Goal: Task Accomplishment & Management: Manage account settings

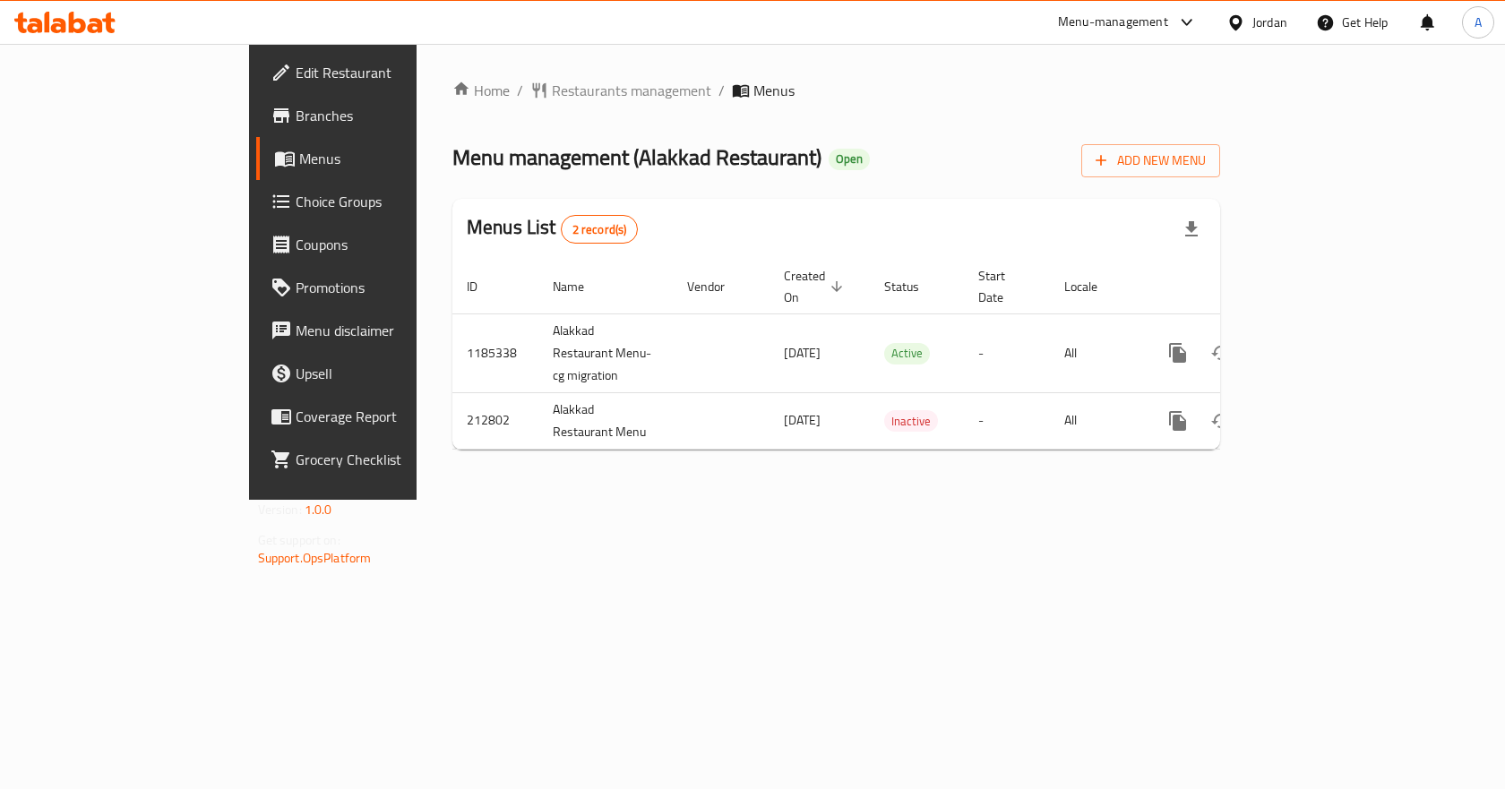
click at [744, 23] on div "Jordan" at bounding box center [1269, 23] width 35 height 20
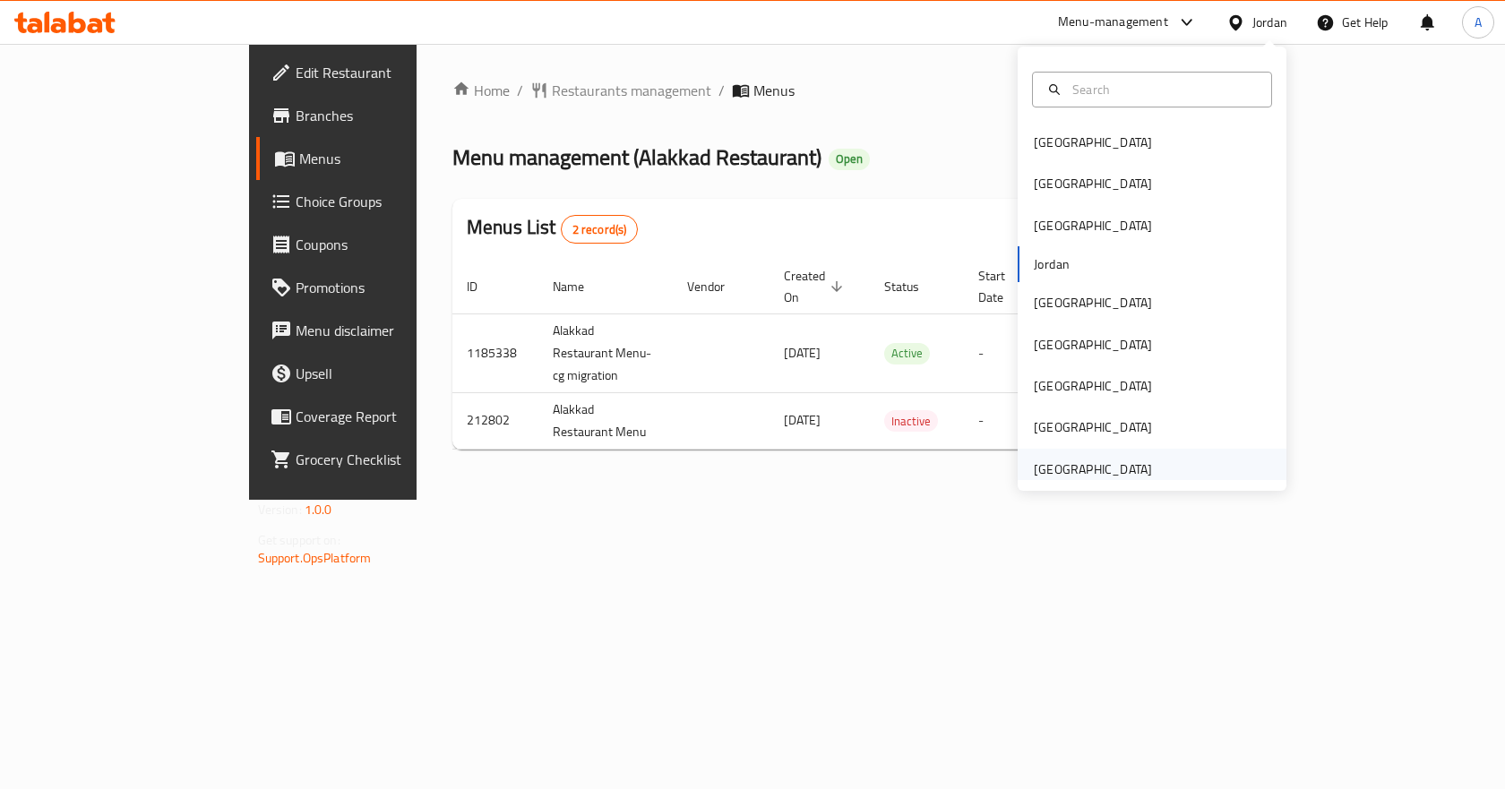
click at [744, 466] on div "[GEOGRAPHIC_DATA]" at bounding box center [1093, 470] width 118 height 20
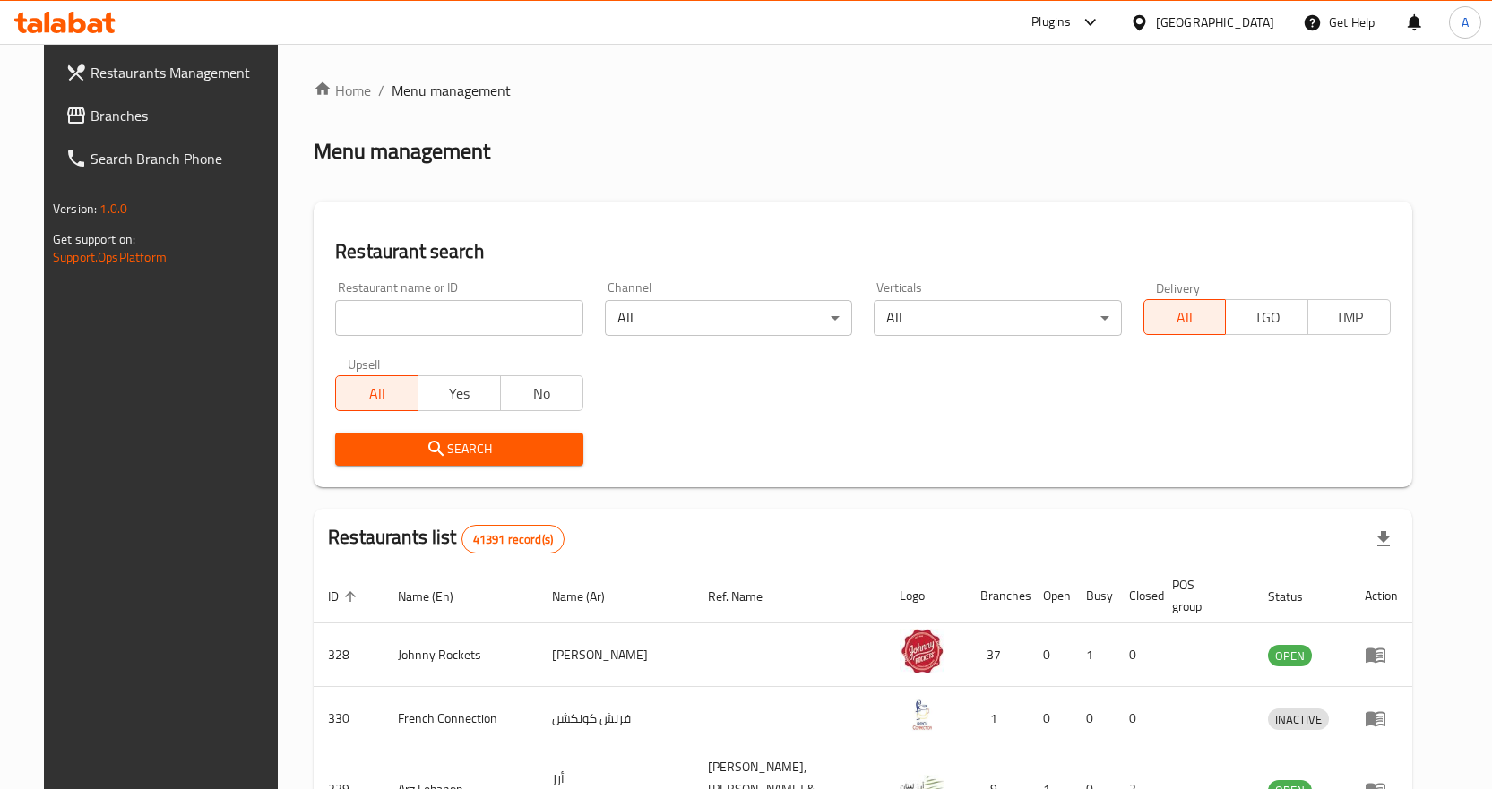
click at [137, 125] on span "Branches" at bounding box center [184, 116] width 188 height 22
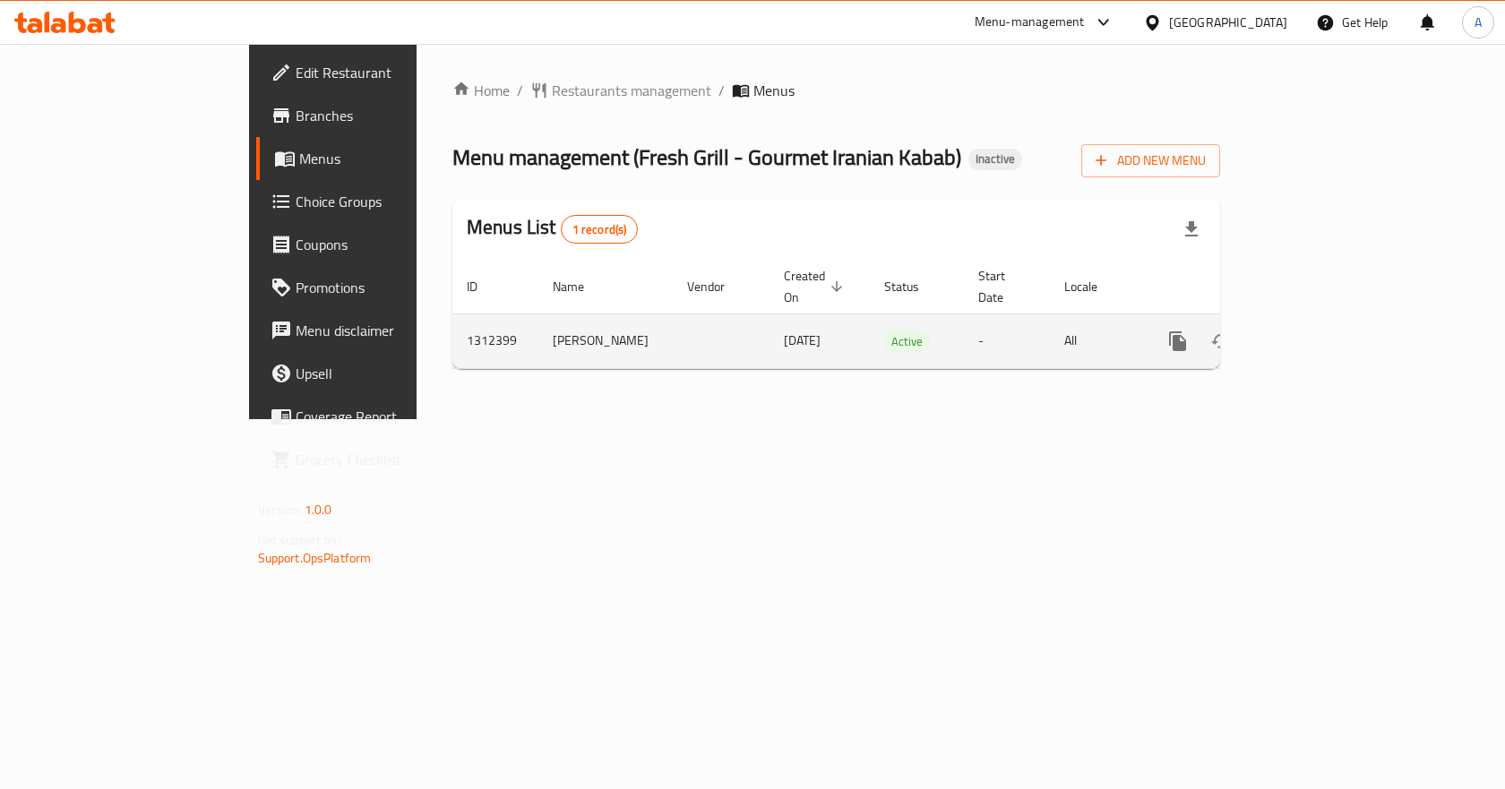
click at [1318, 331] on icon "enhanced table" at bounding box center [1307, 342] width 22 height 22
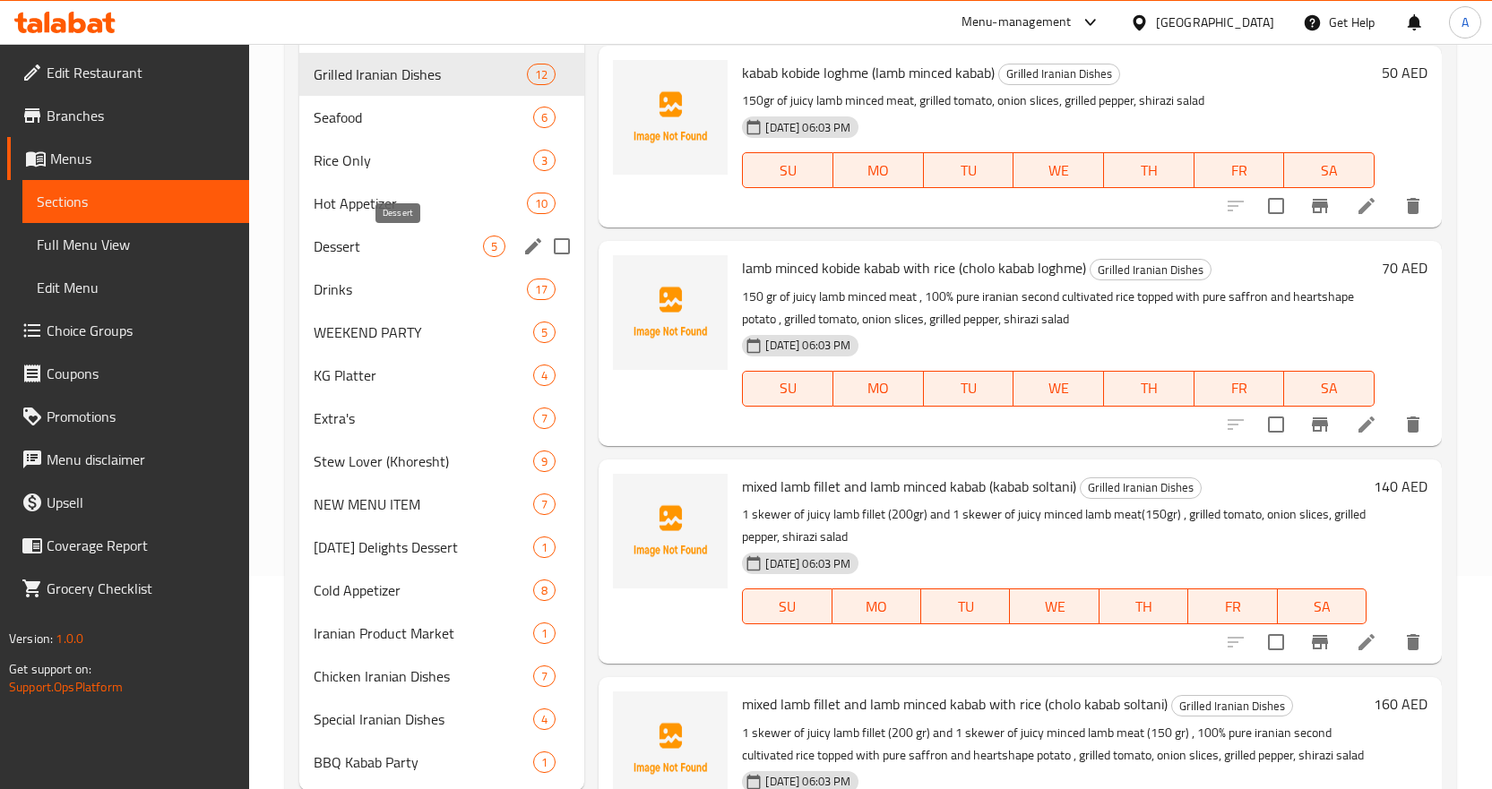
scroll to position [265, 0]
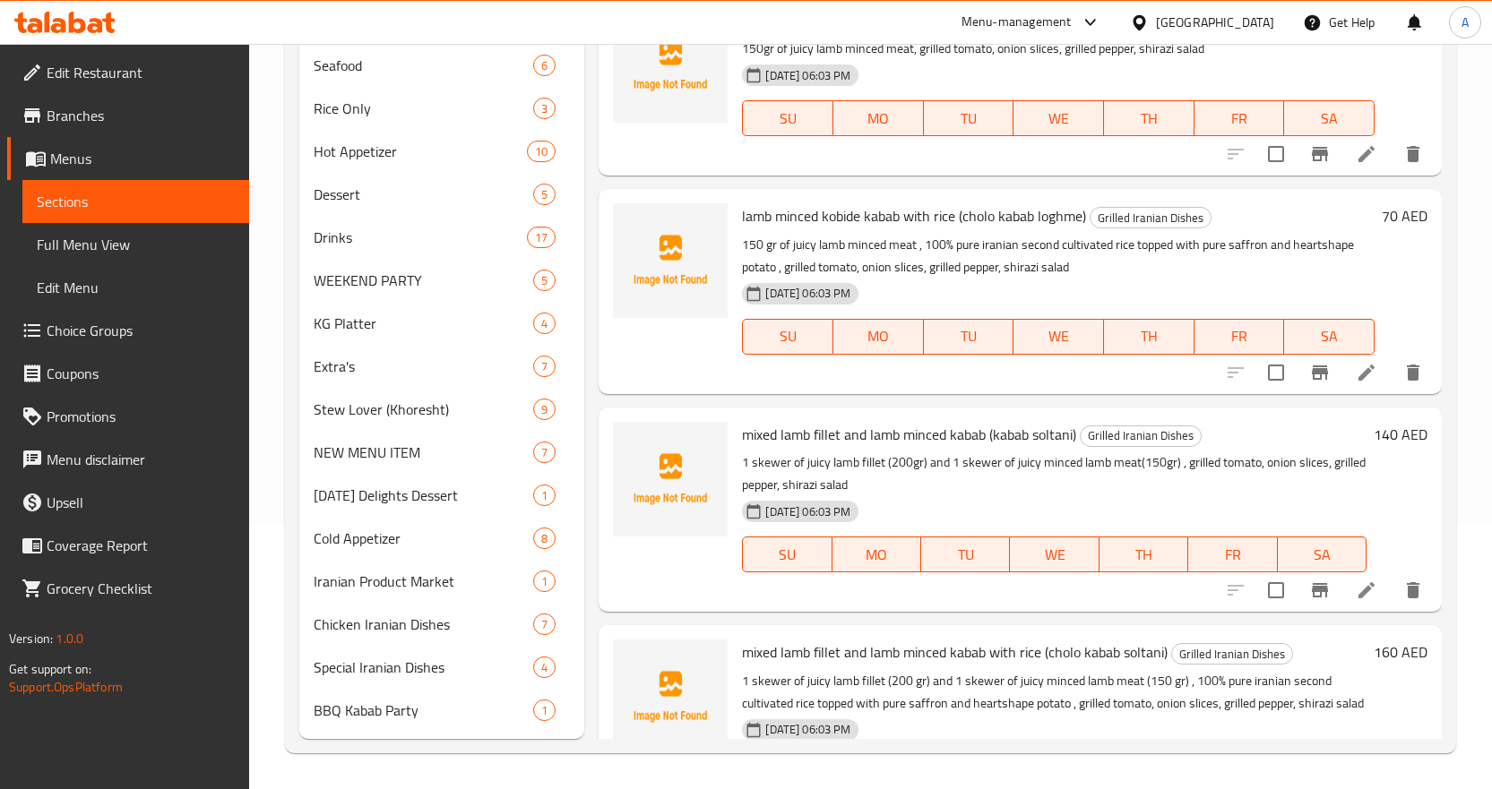
click at [142, 252] on span "Full Menu View" at bounding box center [136, 245] width 198 height 22
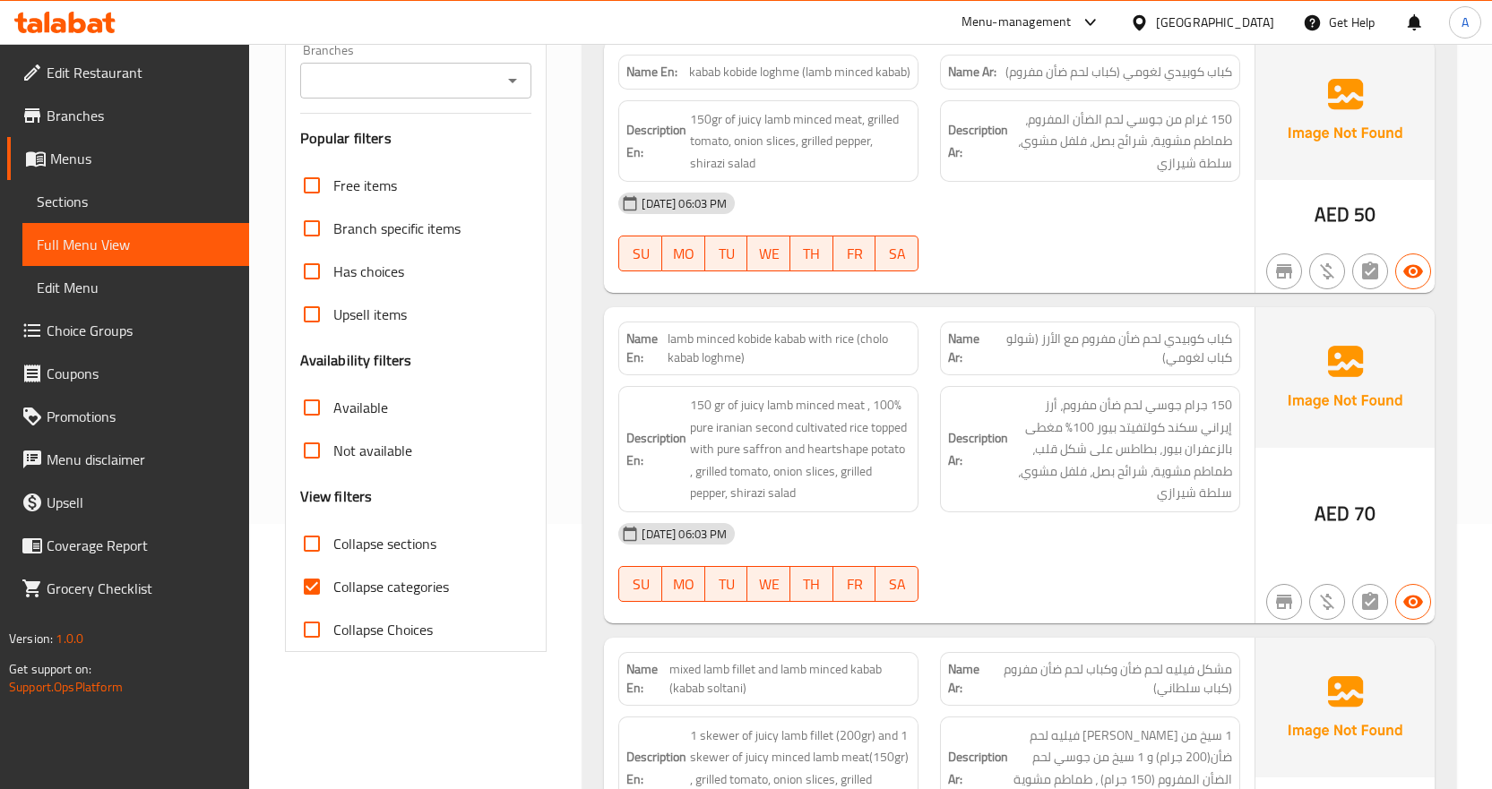
click at [334, 578] on span "Collapse categories" at bounding box center [391, 587] width 116 height 22
click at [333, 578] on input "Collapse categories" at bounding box center [311, 586] width 43 height 43
checkbox input "false"
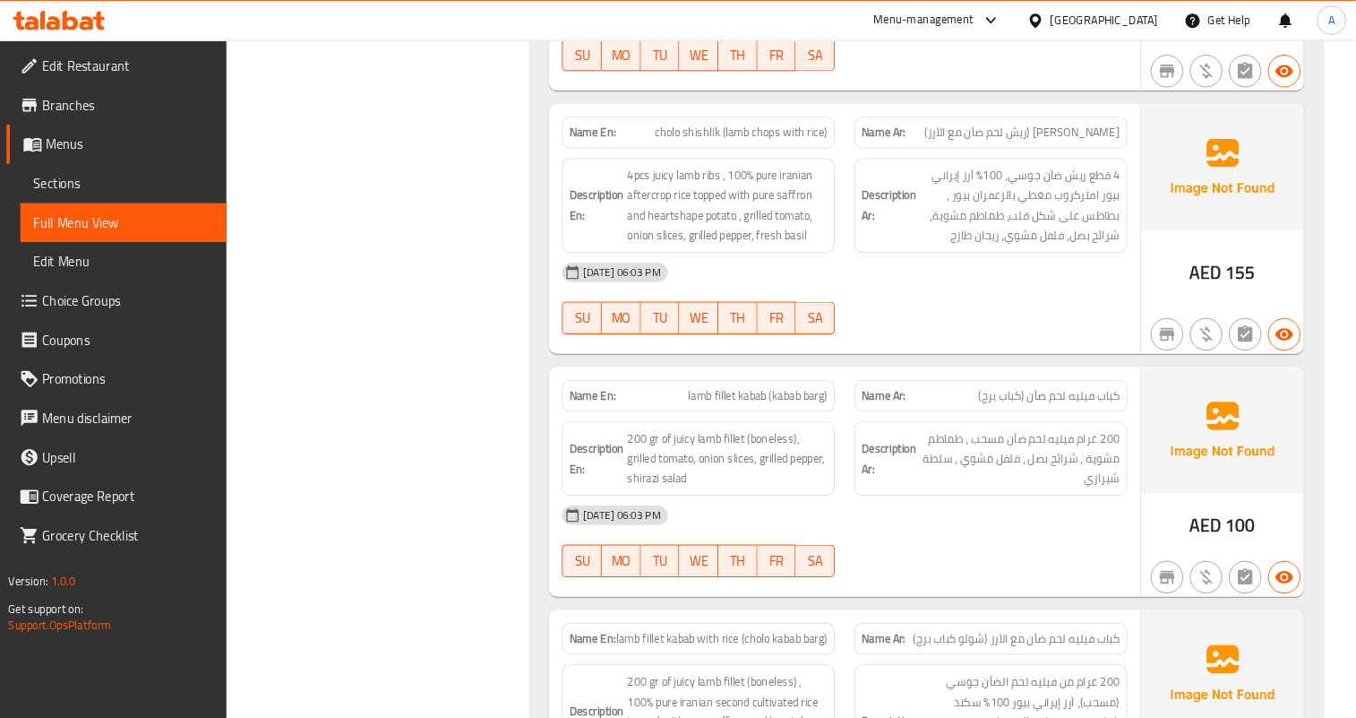
scroll to position [1702, 0]
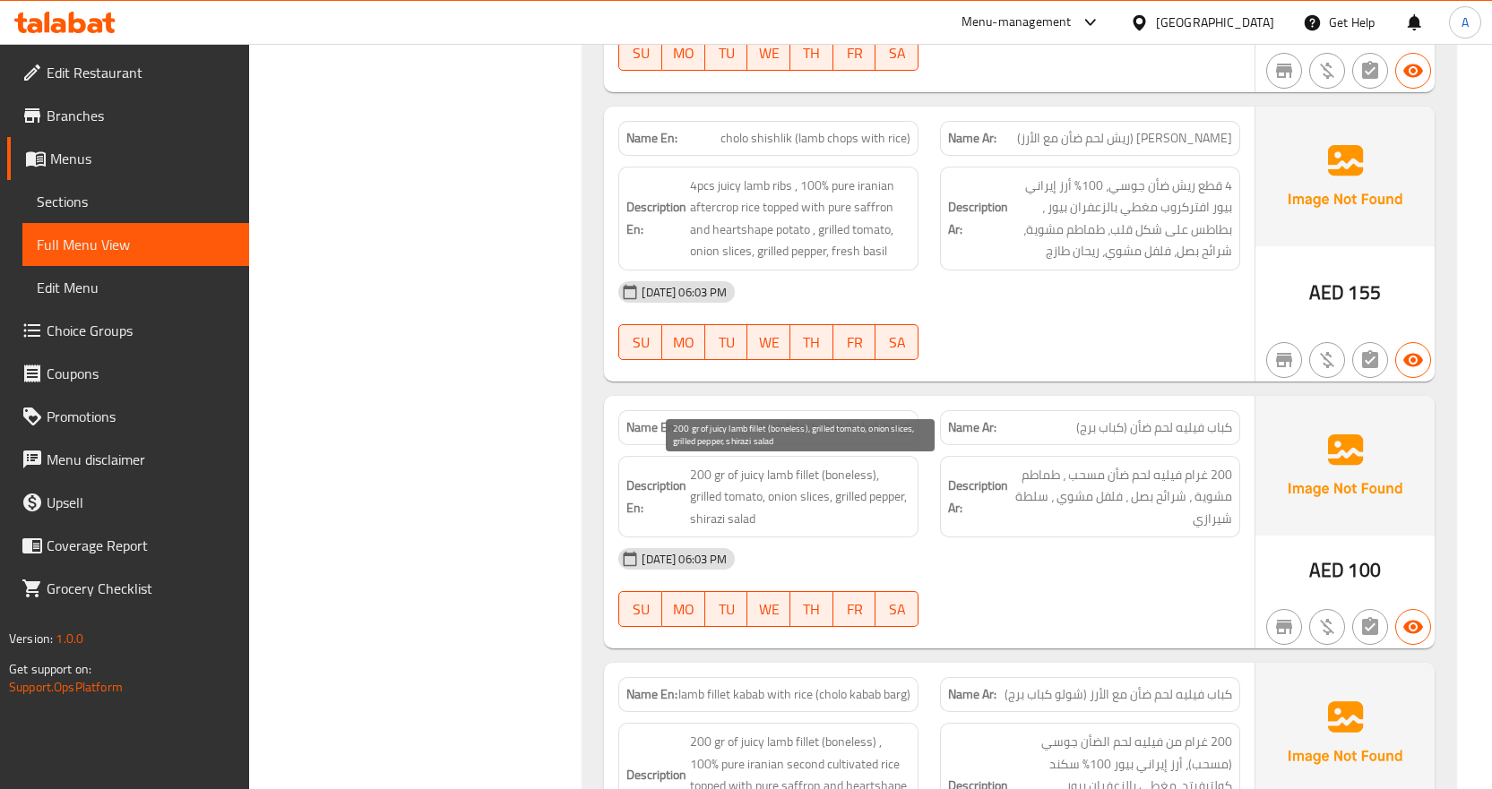
click at [756, 480] on span "200 gr of juicy lamb fillet (boneless), grilled tomato, onion slices, grilled p…" at bounding box center [800, 497] width 220 height 66
copy span "200 gr of juicy lamb fillet (boneless), grilled tomato, onion slices, grilled p…"
click at [1067, 555] on div "16-09-2025 06:03 PM" at bounding box center [928, 559] width 643 height 43
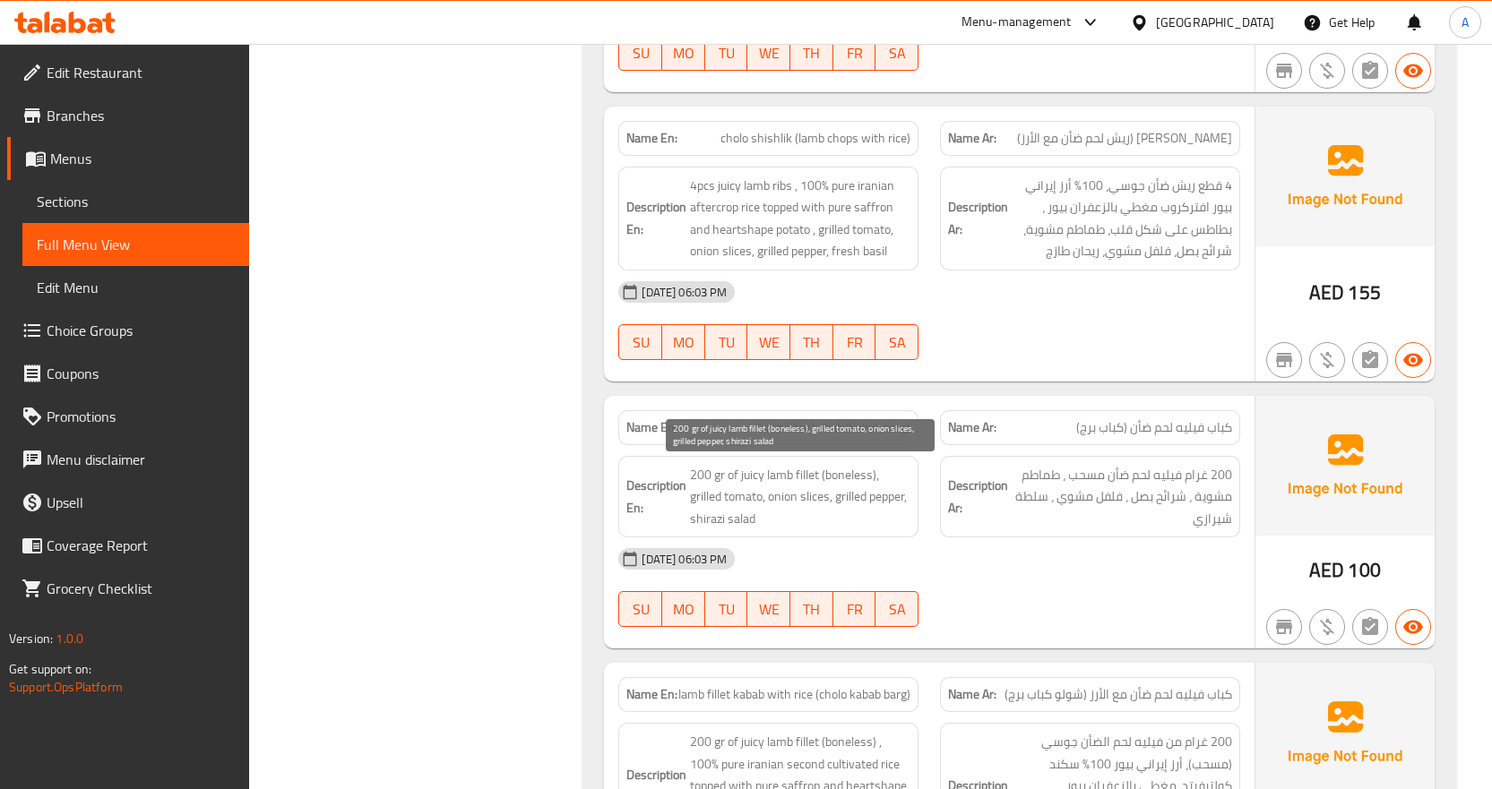
click at [744, 475] on span "200 gr of juicy lamb fillet (boneless), grilled tomato, onion slices, grilled p…" at bounding box center [800, 497] width 220 height 66
click at [1055, 570] on div "16-09-2025 06:03 PM" at bounding box center [928, 559] width 643 height 43
click at [886, 424] on span "lamb fillet kabab (kabab barg)" at bounding box center [833, 427] width 153 height 19
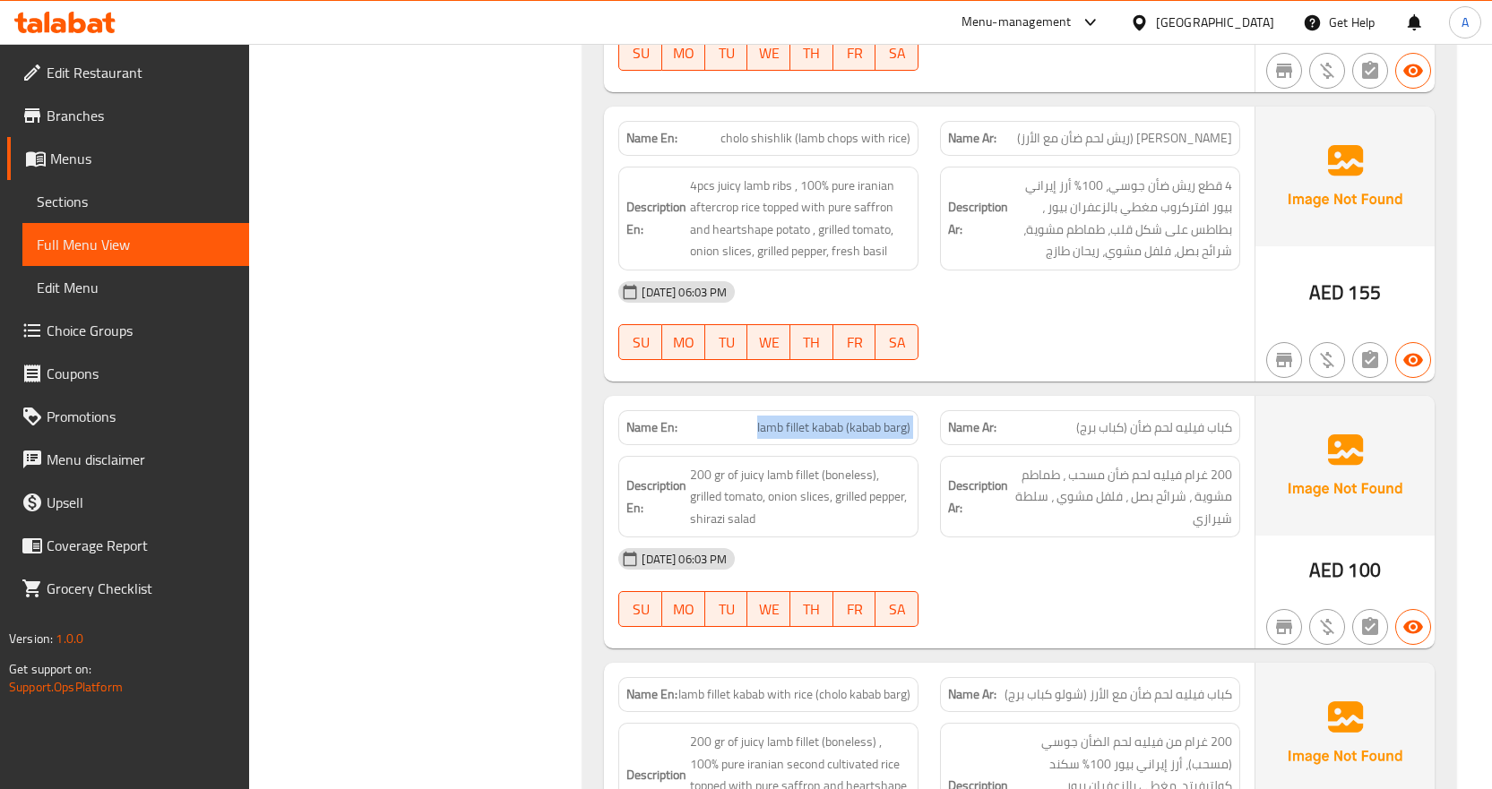
click at [886, 424] on span "lamb fillet kabab (kabab barg)" at bounding box center [833, 427] width 153 height 19
copy span "lamb fillet kabab (kabab barg)"
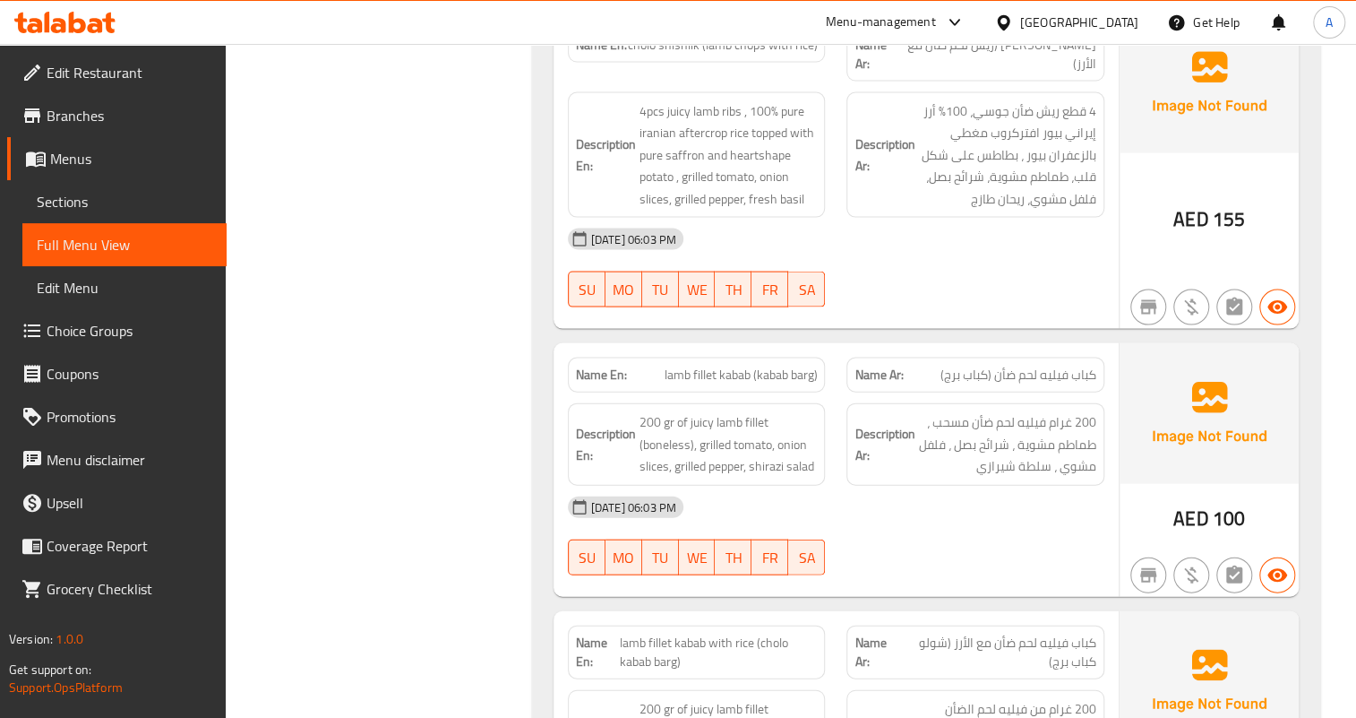
click at [971, 499] on div "16-09-2025 06:03 PM" at bounding box center [836, 507] width 558 height 43
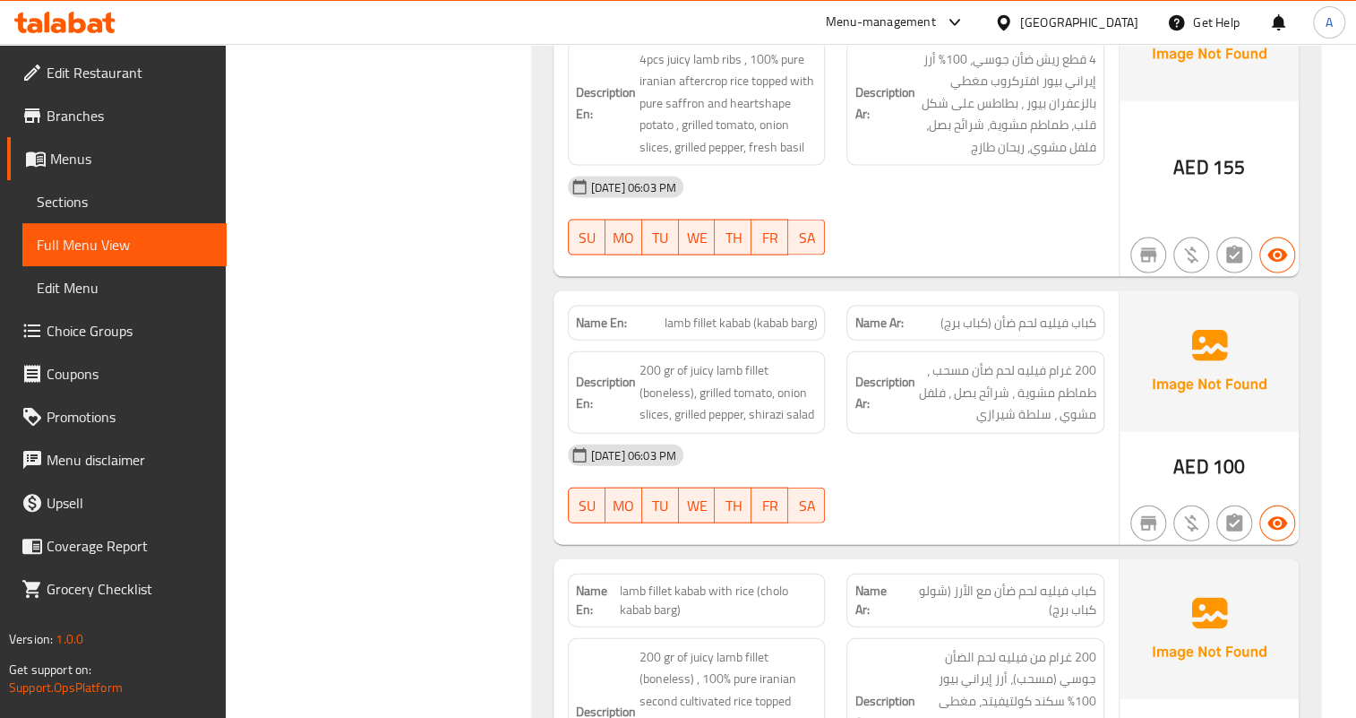
scroll to position [2027, 0]
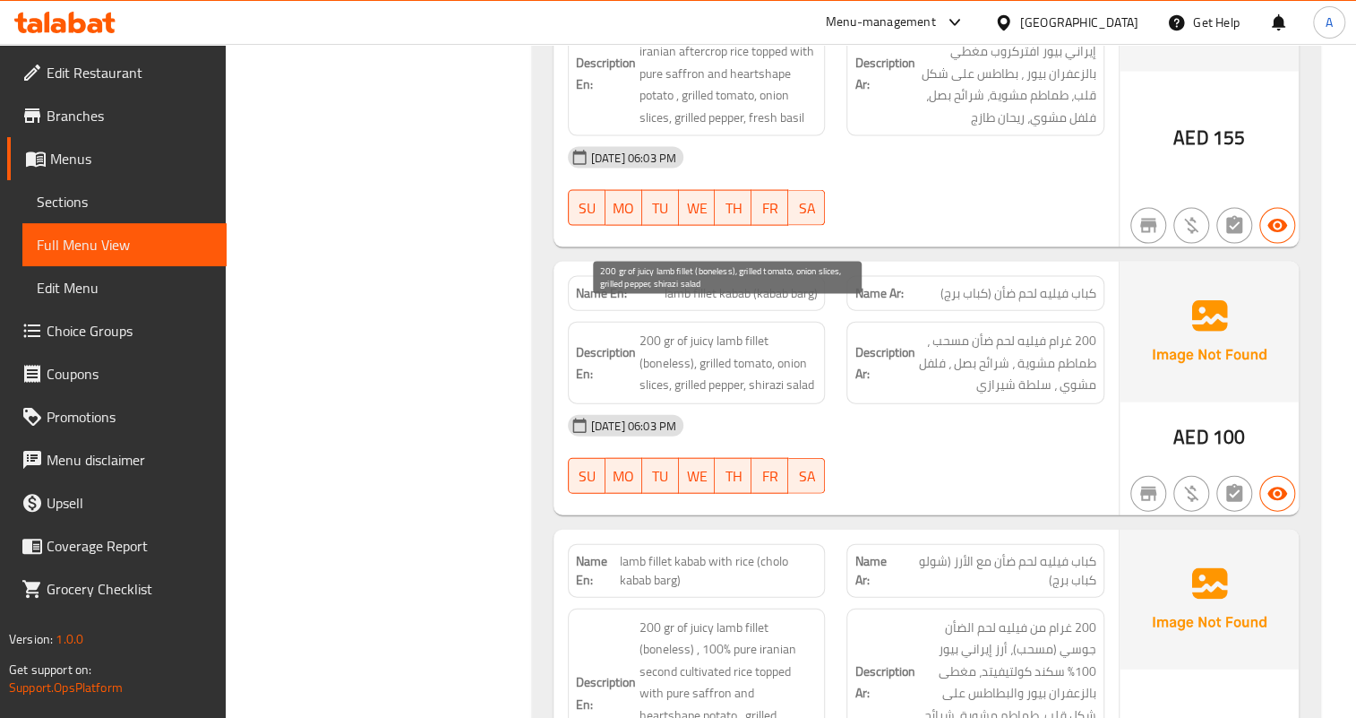
click at [687, 330] on span "200 gr of juicy lamb fillet (boneless), grilled tomato, onion slices, grilled p…" at bounding box center [729, 363] width 178 height 66
click at [699, 330] on span "200 gr of juicy lamb fillet (boneless), grilled tomato, onion slices, grilled p…" at bounding box center [729, 363] width 178 height 66
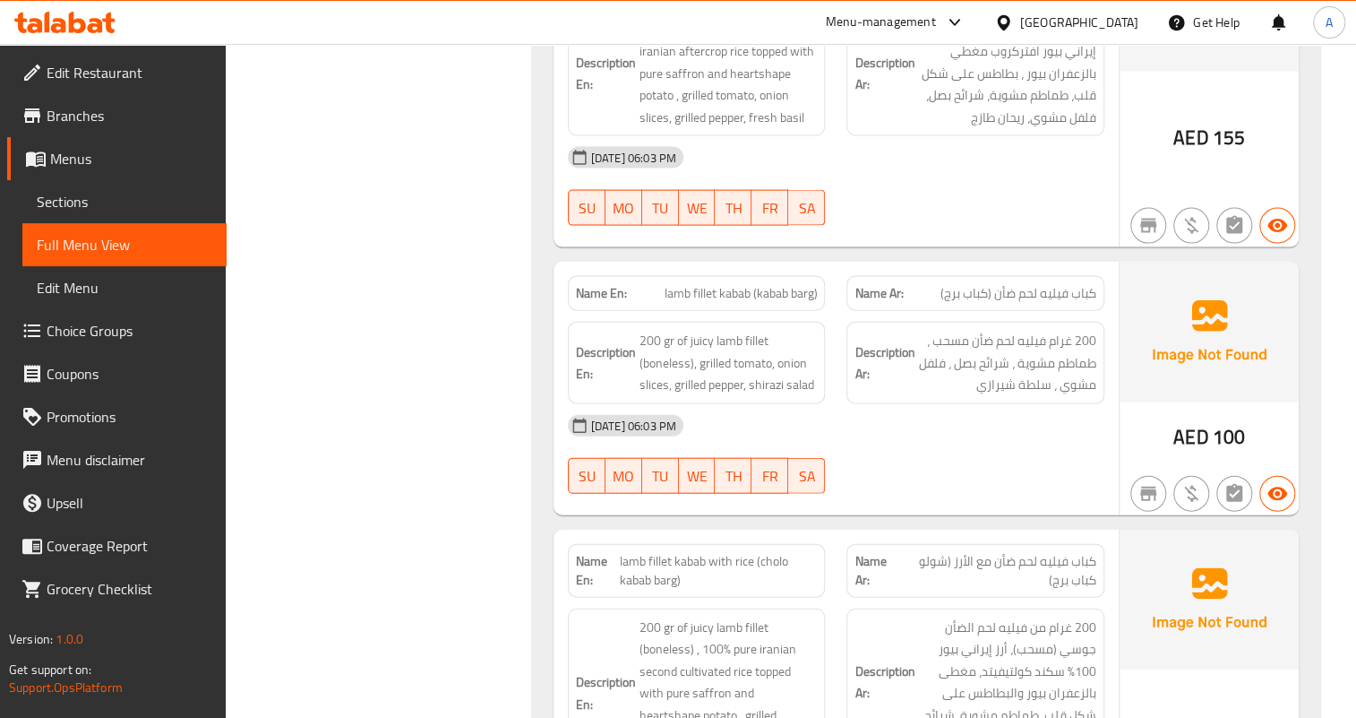
click at [792, 311] on div "Description En: 200 gr of juicy lamb fillet (boneless), grilled tomato, onion s…" at bounding box center [697, 363] width 280 height 104
click at [779, 284] on span "lamb fillet kabab (kabab barg)" at bounding box center [740, 293] width 153 height 19
click at [942, 416] on div "16-09-2025 06:03 PM" at bounding box center [836, 425] width 558 height 43
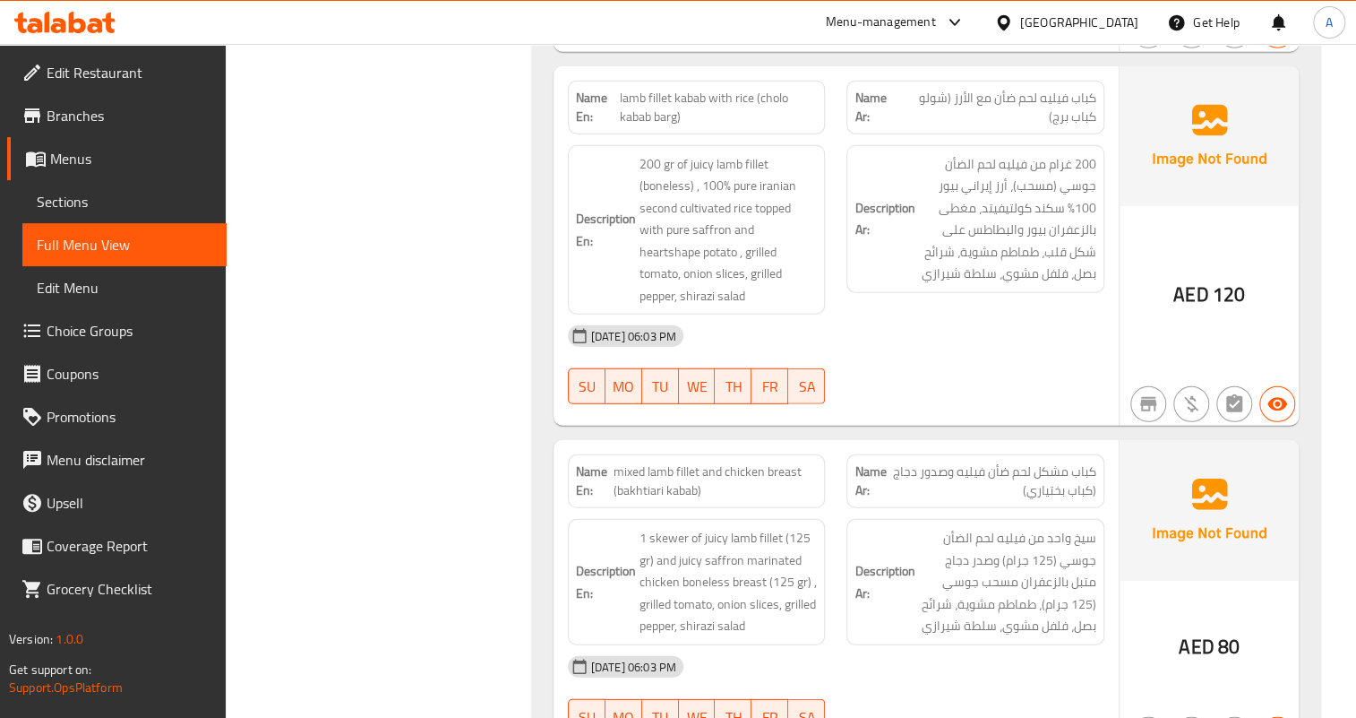
scroll to position [2517, 0]
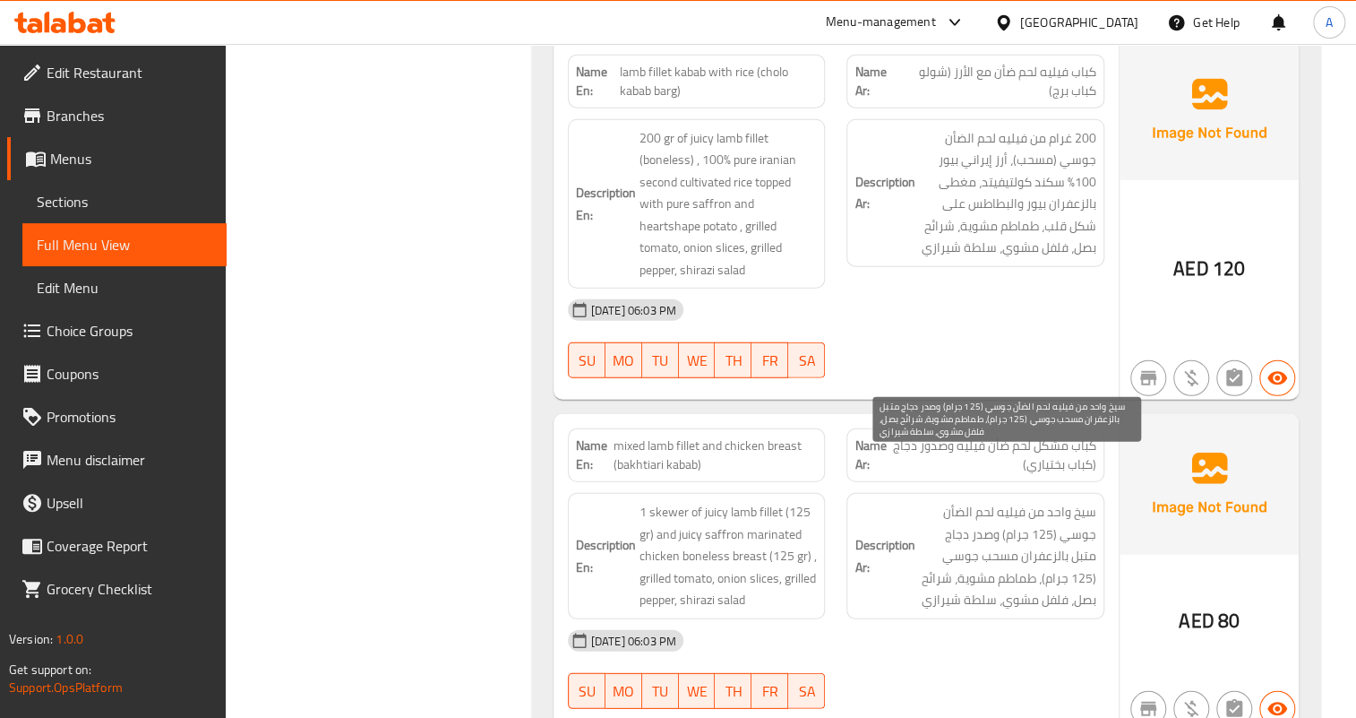
click at [1083, 501] on span "سيخ واحد من فيليه لحم الضأن جوسي (125 جرام) وصدر دجاج متبل بالزعفران مسحب جوسي …" at bounding box center [1007, 556] width 178 height 110
copy span "جوسي"
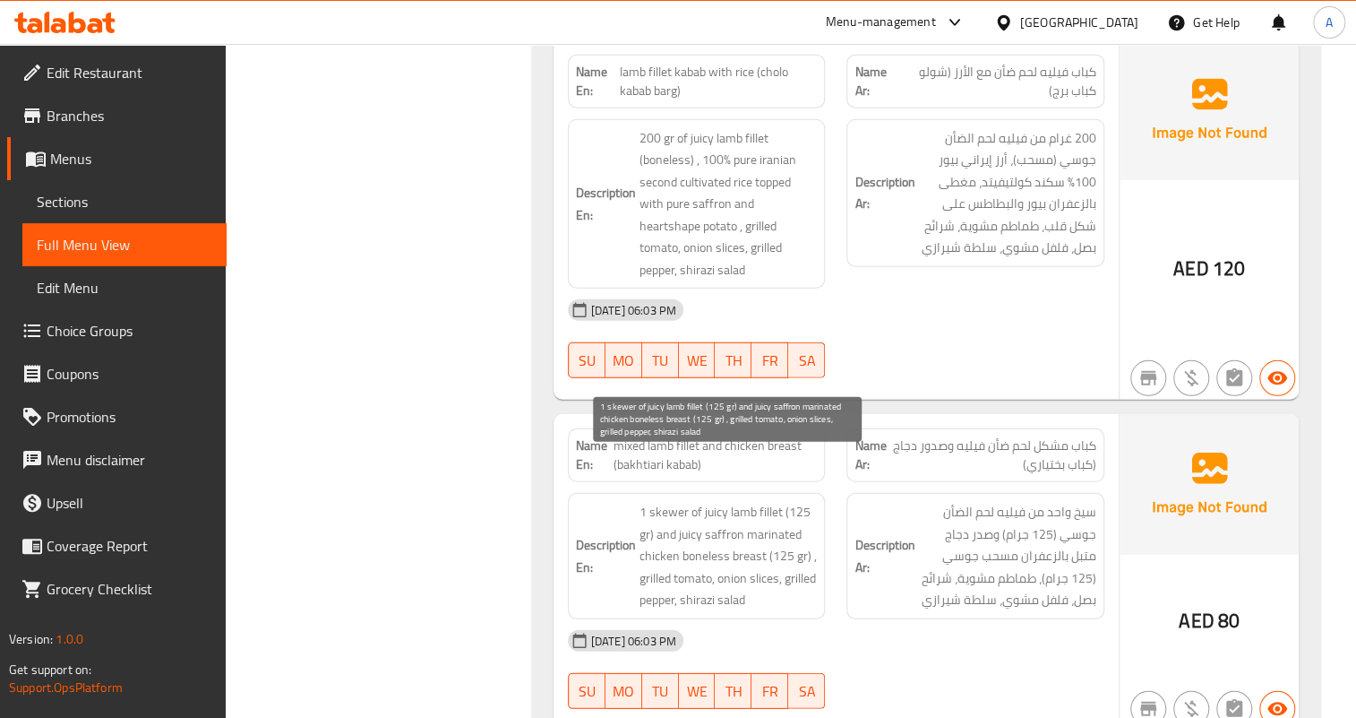
click at [720, 501] on span "1 skewer of juicy lamb fillet (125 gr) and juicy saffron marinated chicken bone…" at bounding box center [729, 556] width 178 height 110
copy span "juicy"
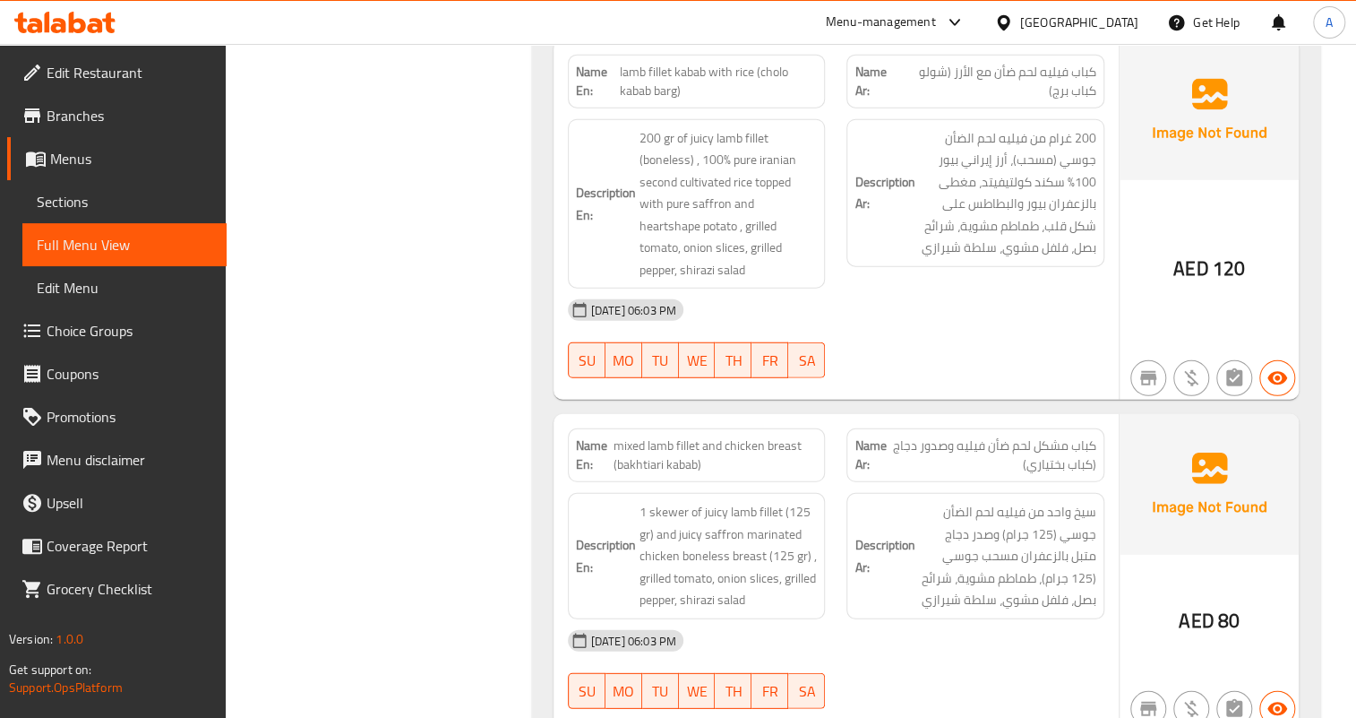
click at [957, 619] on div "16-09-2025 06:03 PM" at bounding box center [836, 640] width 558 height 43
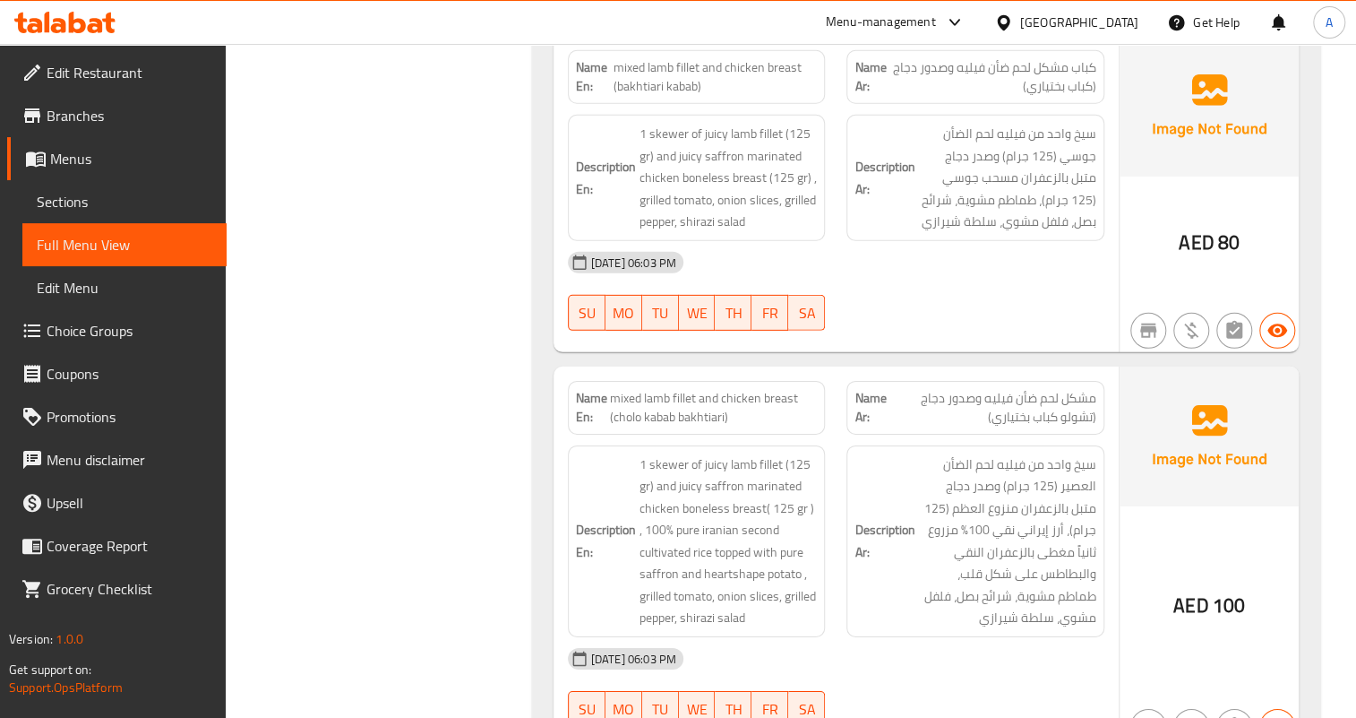
scroll to position [2923, 0]
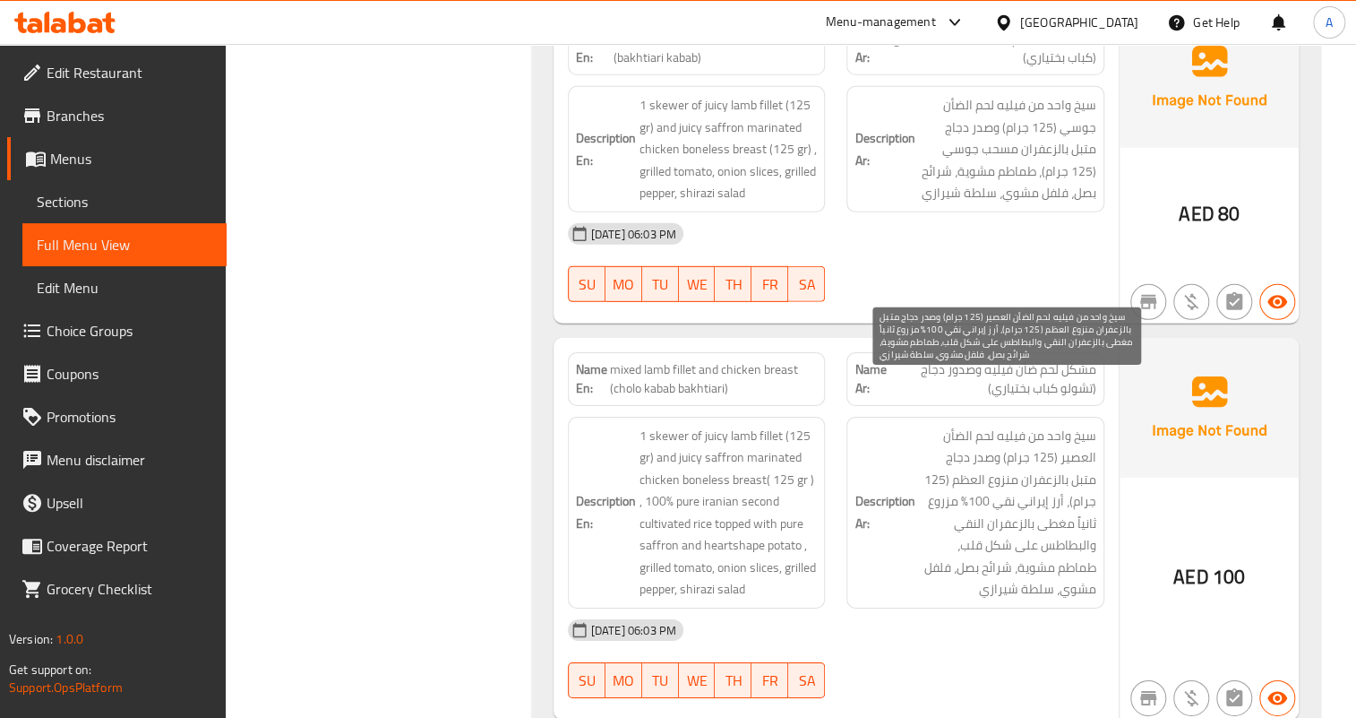
click at [1077, 425] on span "سيخ واحد من فيليه لحم الضأن العصير (125 جرام) وصدر دجاج متبل بالزعفران منزوع ال…" at bounding box center [1007, 513] width 178 height 176
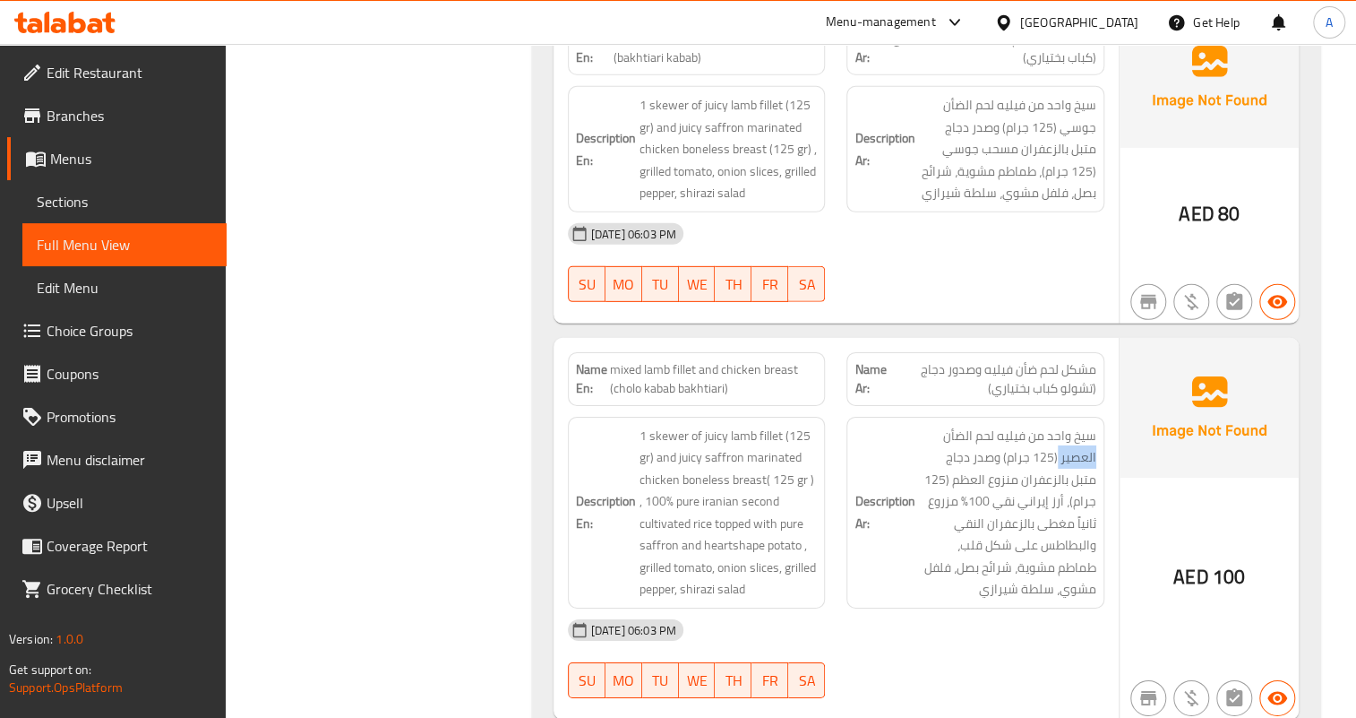
copy span "العصير"
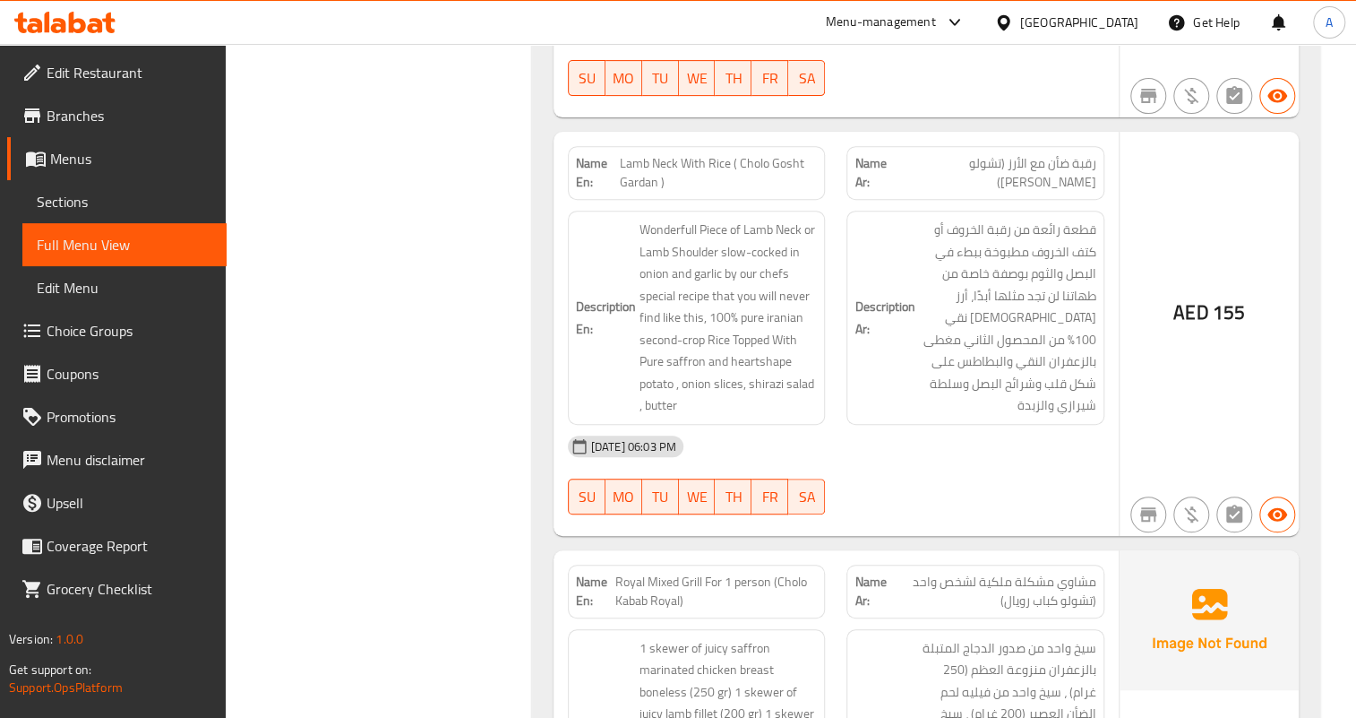
scroll to position [2974, 0]
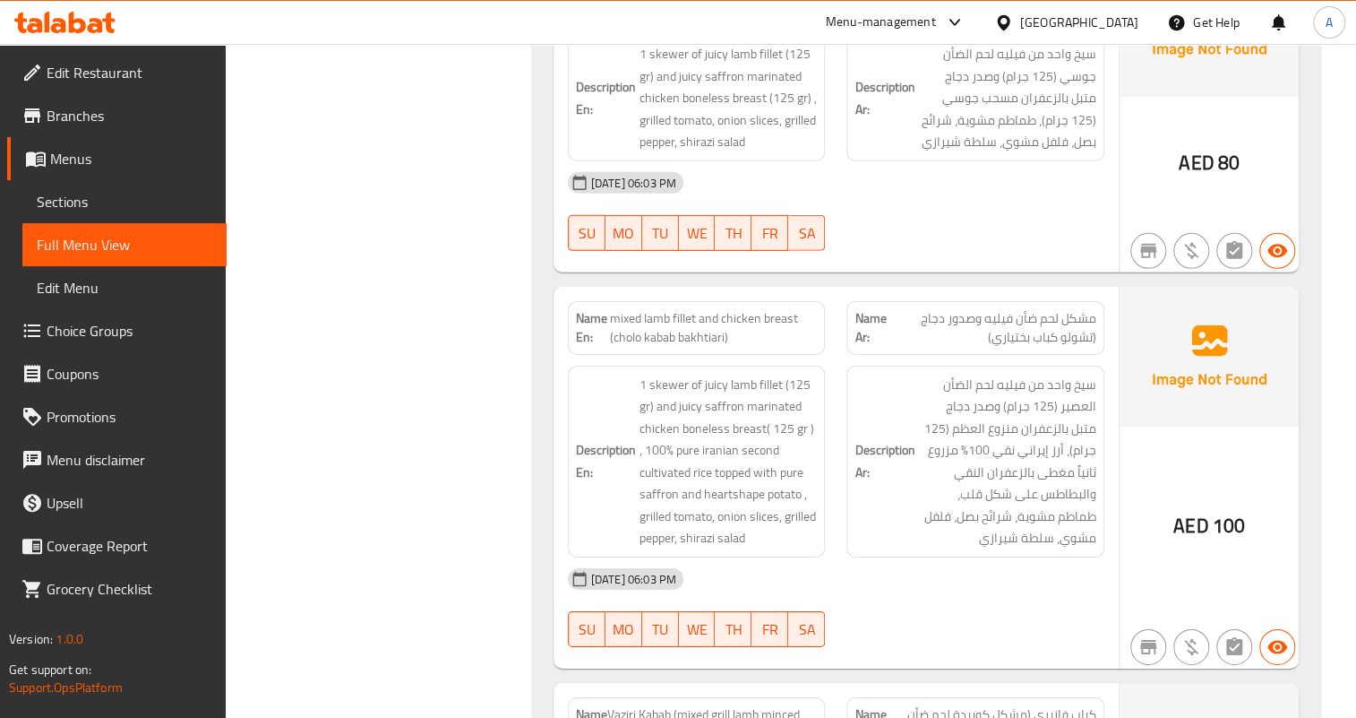
click at [914, 557] on div "16-09-2025 06:03 PM" at bounding box center [836, 578] width 558 height 43
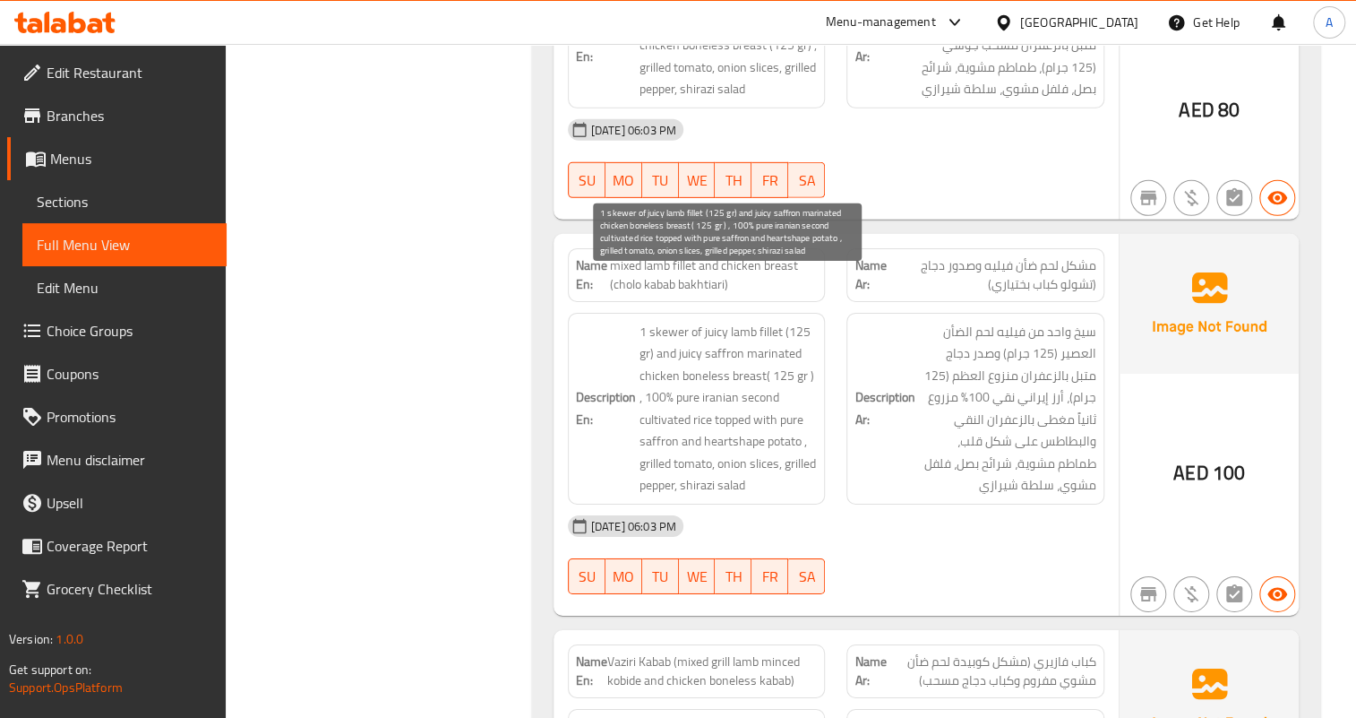
scroll to position [3055, 0]
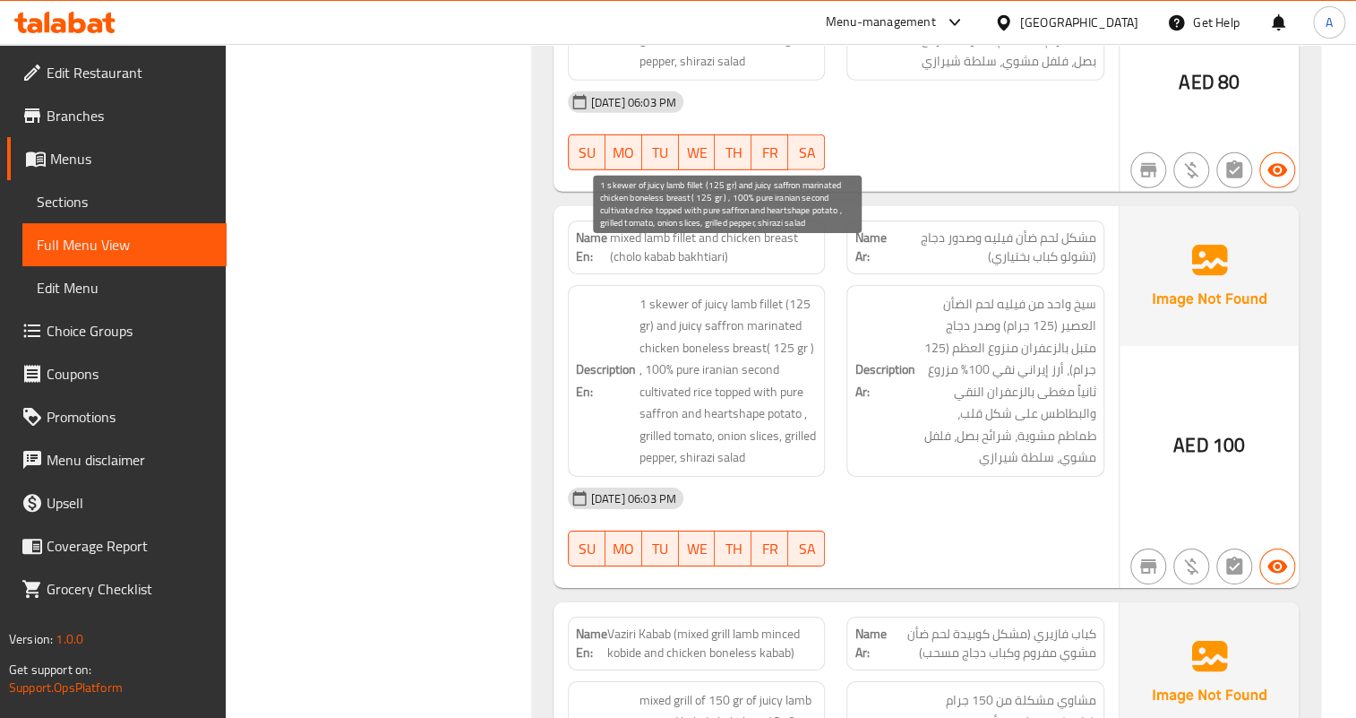
click at [663, 348] on span "1 skewer of juicy lamb fillet (125 gr) and juicy saffron marinated chicken bone…" at bounding box center [729, 381] width 178 height 176
copy span "cultivated"
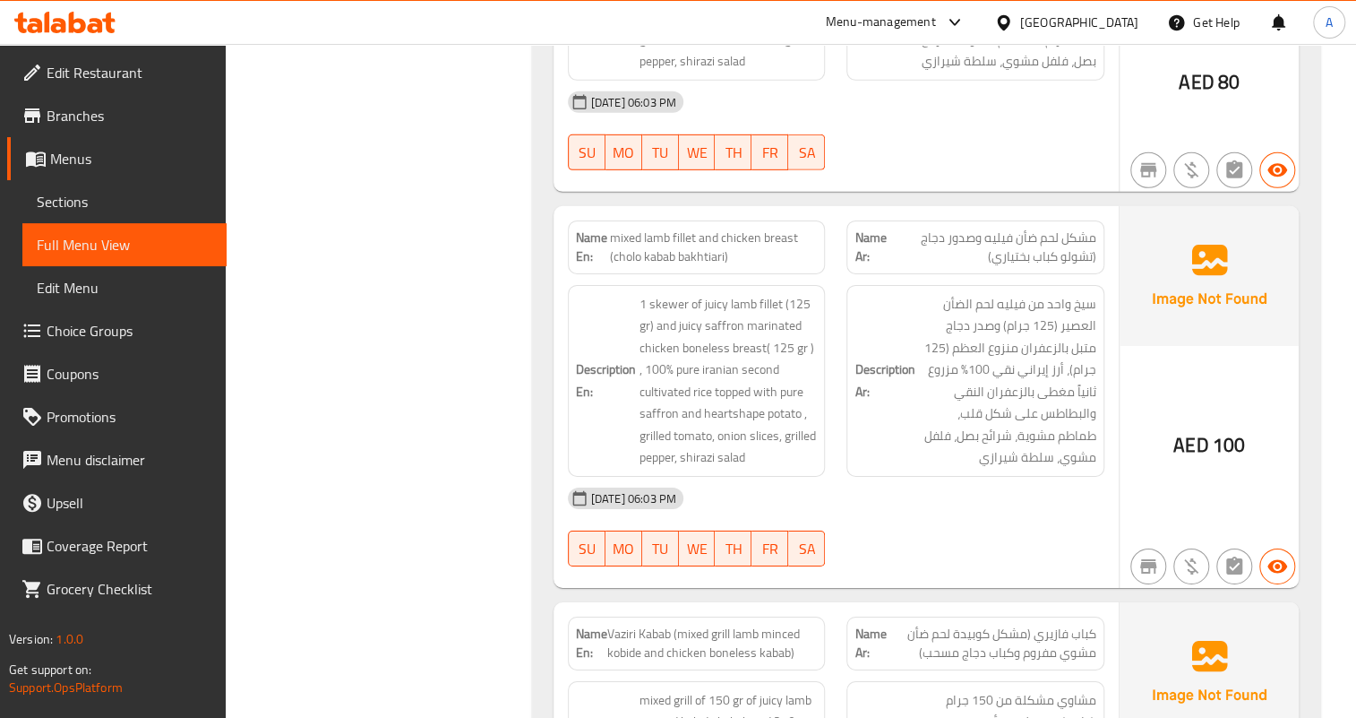
click at [946, 426] on div "Description Ar: سيخ واحد من فيليه لحم الضأن العصير (125 جرام) وصدر دجاج متبل با…" at bounding box center [976, 381] width 258 height 192
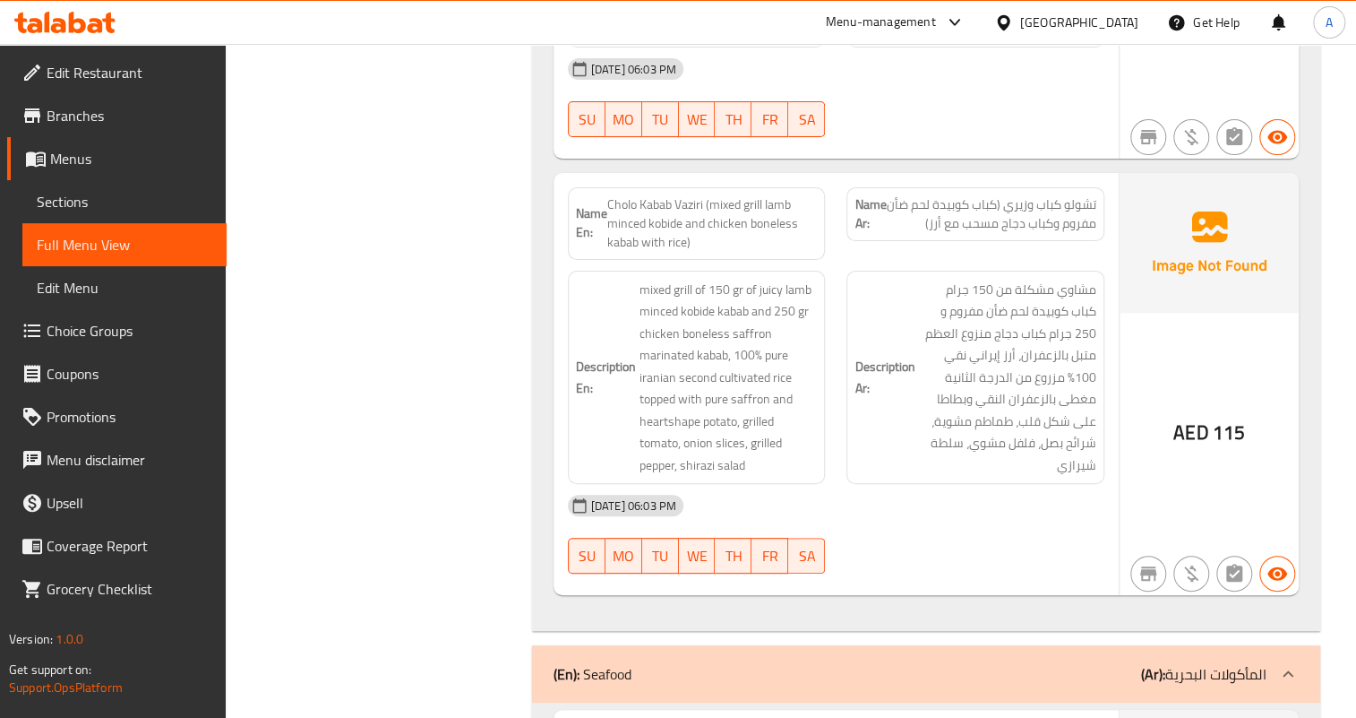
scroll to position [3789, 0]
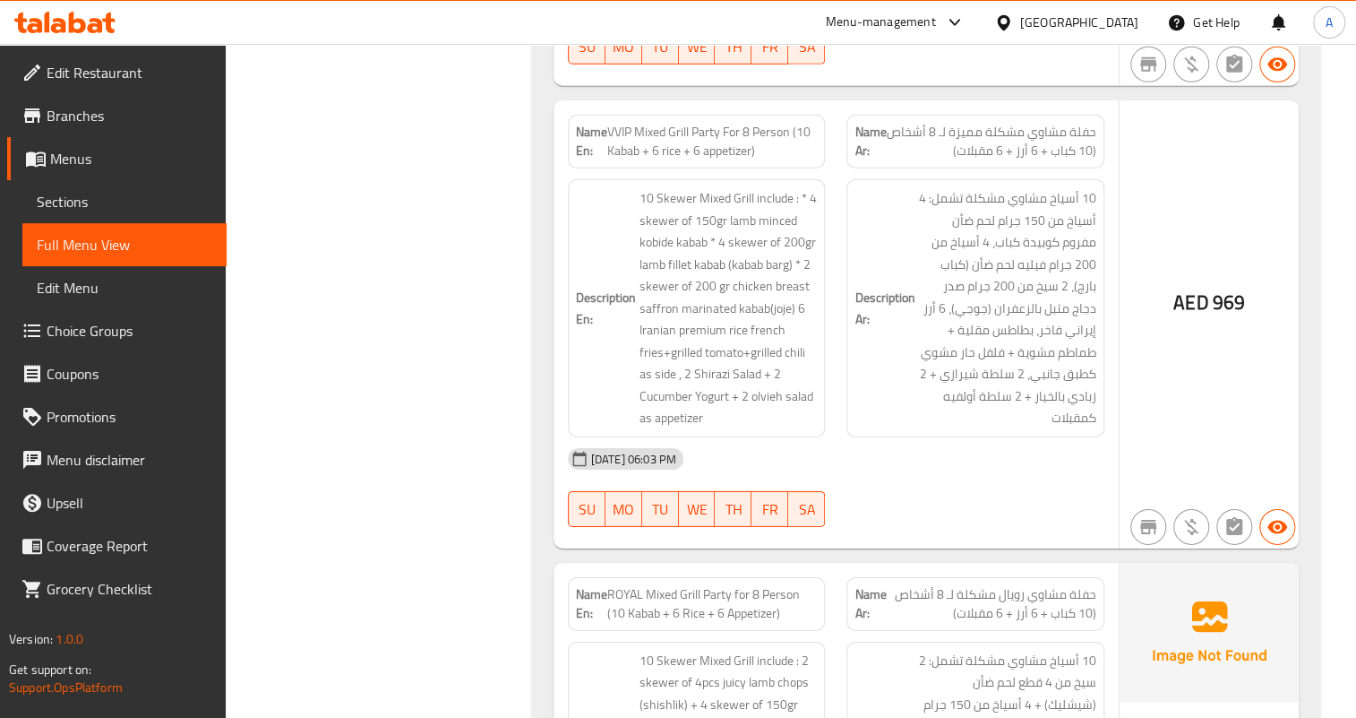
scroll to position [18371, 0]
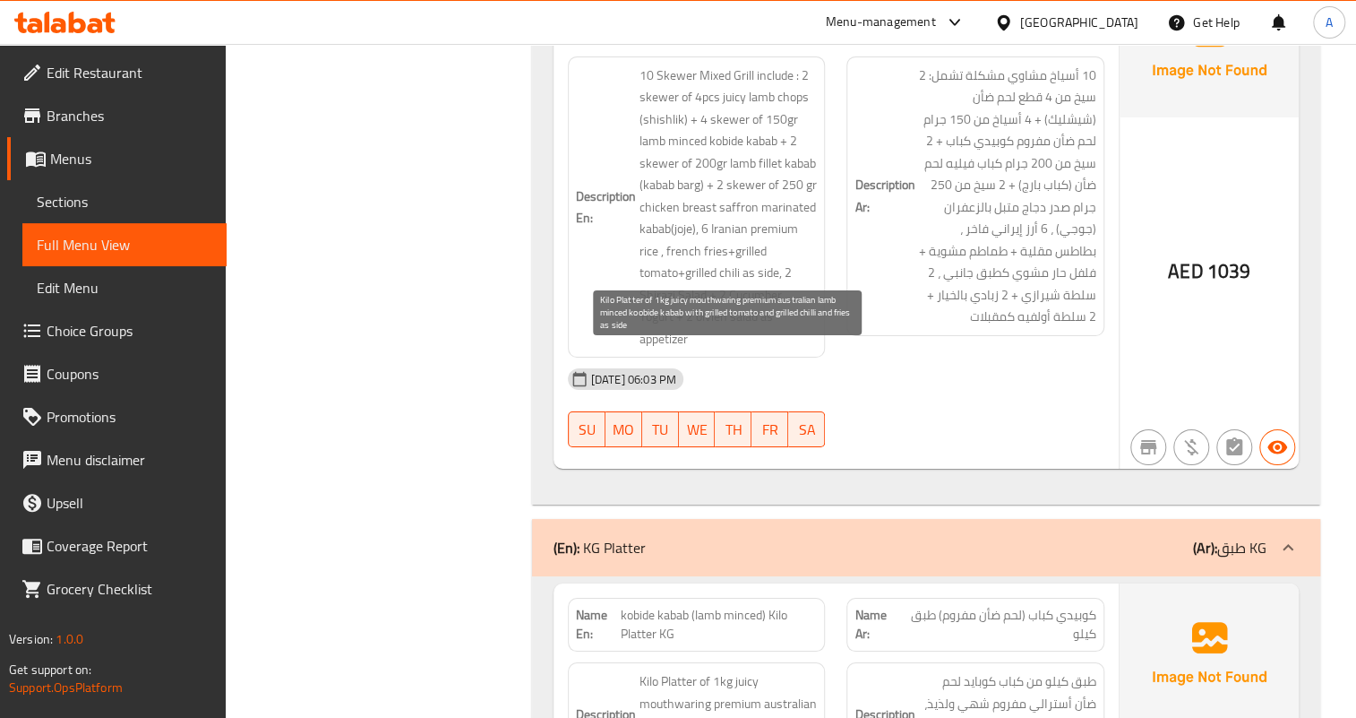
click at [743, 670] on span "Kilo Platter of 1kg juicy mouthwaring premium australian lamb minced koobide ka…" at bounding box center [729, 725] width 178 height 110
click at [744, 670] on span "Kilo Platter of 1kg juicy mouthwaring premium australian lamb minced koobide ka…" at bounding box center [729, 725] width 178 height 110
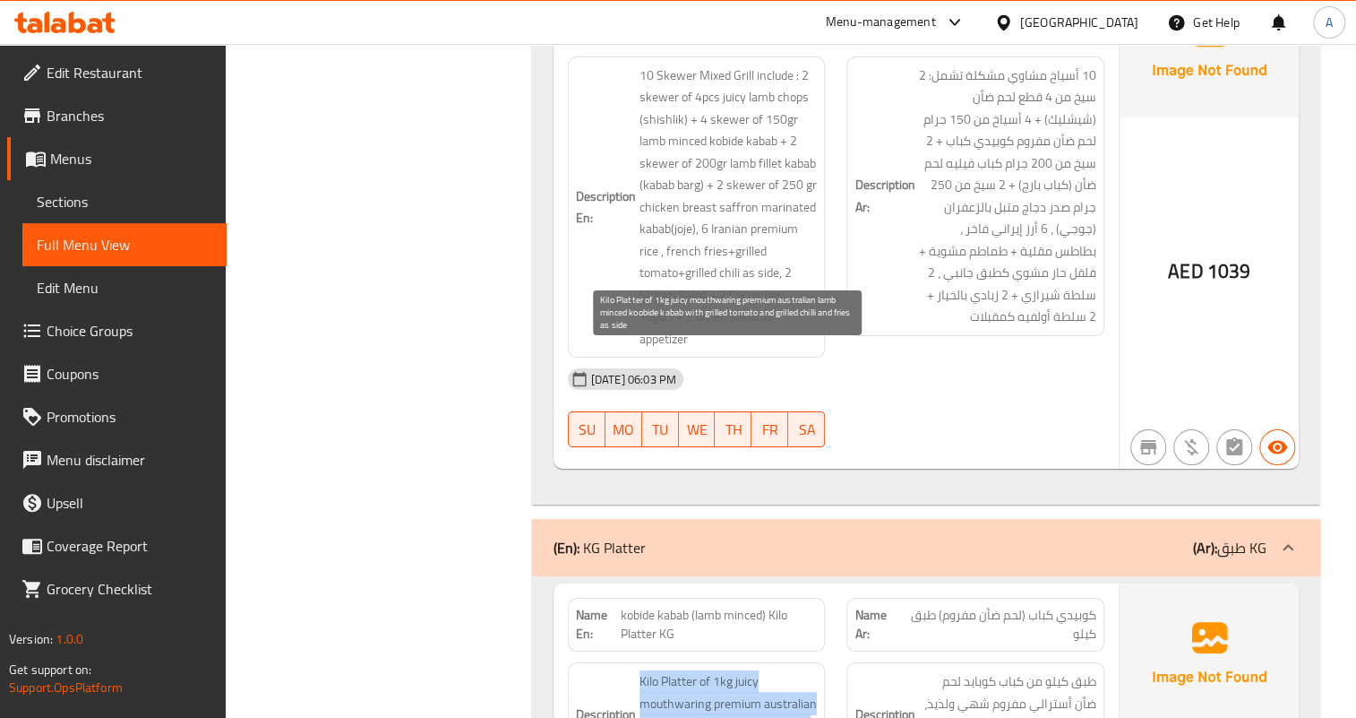
click at [757, 670] on span "Kilo Platter of 1kg juicy mouthwaring premium australian lamb minced koobide ka…" at bounding box center [729, 725] width 178 height 110
click at [753, 670] on span "Kilo Platter of 1kg juicy mouthwaring premium australian lamb minced koobide ka…" at bounding box center [729, 725] width 178 height 110
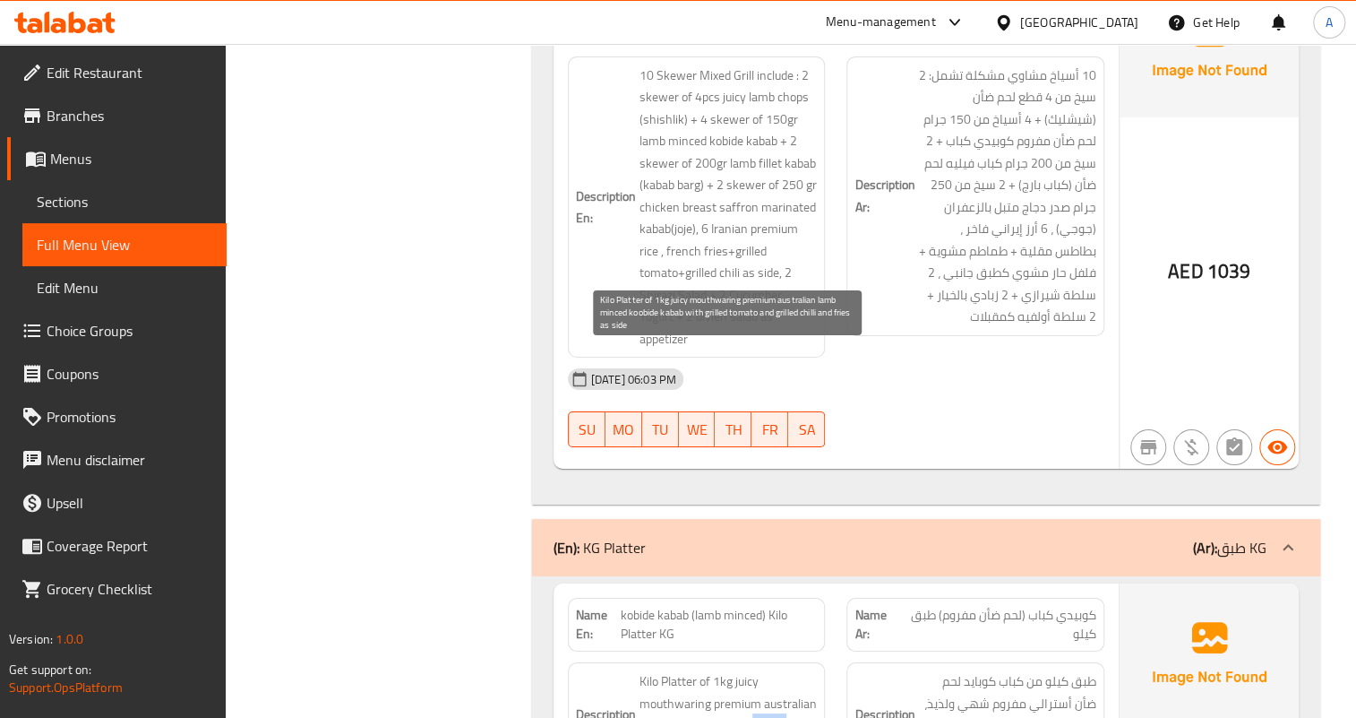
click at [753, 670] on span "Kilo Platter of 1kg juicy mouthwaring premium australian lamb minced koobide ka…" at bounding box center [729, 725] width 178 height 110
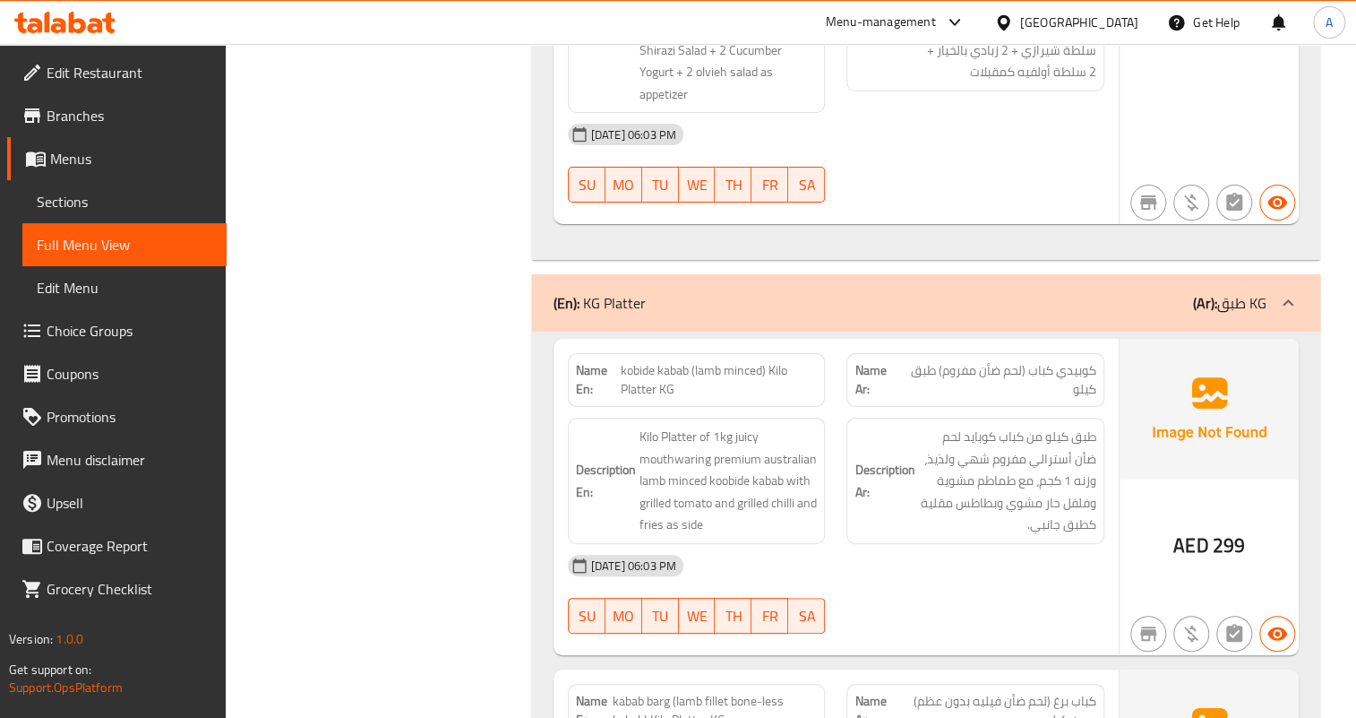
scroll to position [4171, 0]
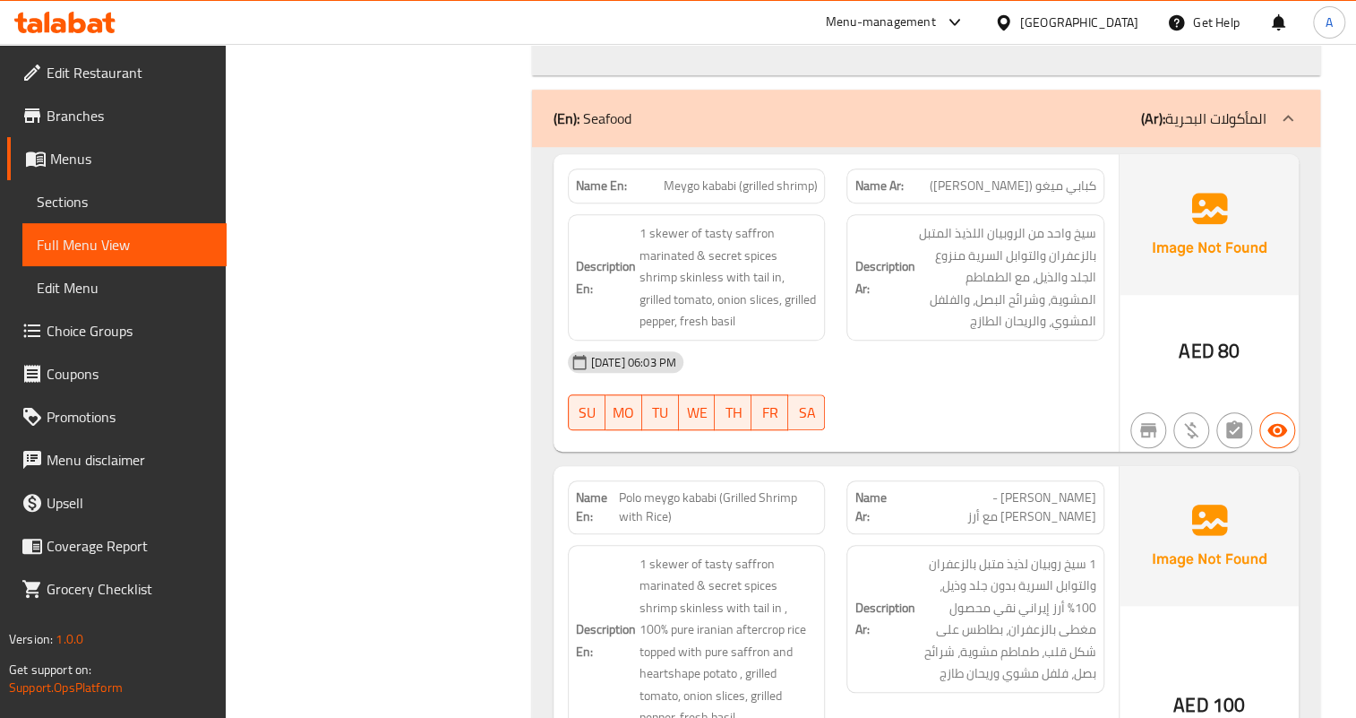
scroll to position [4416, 0]
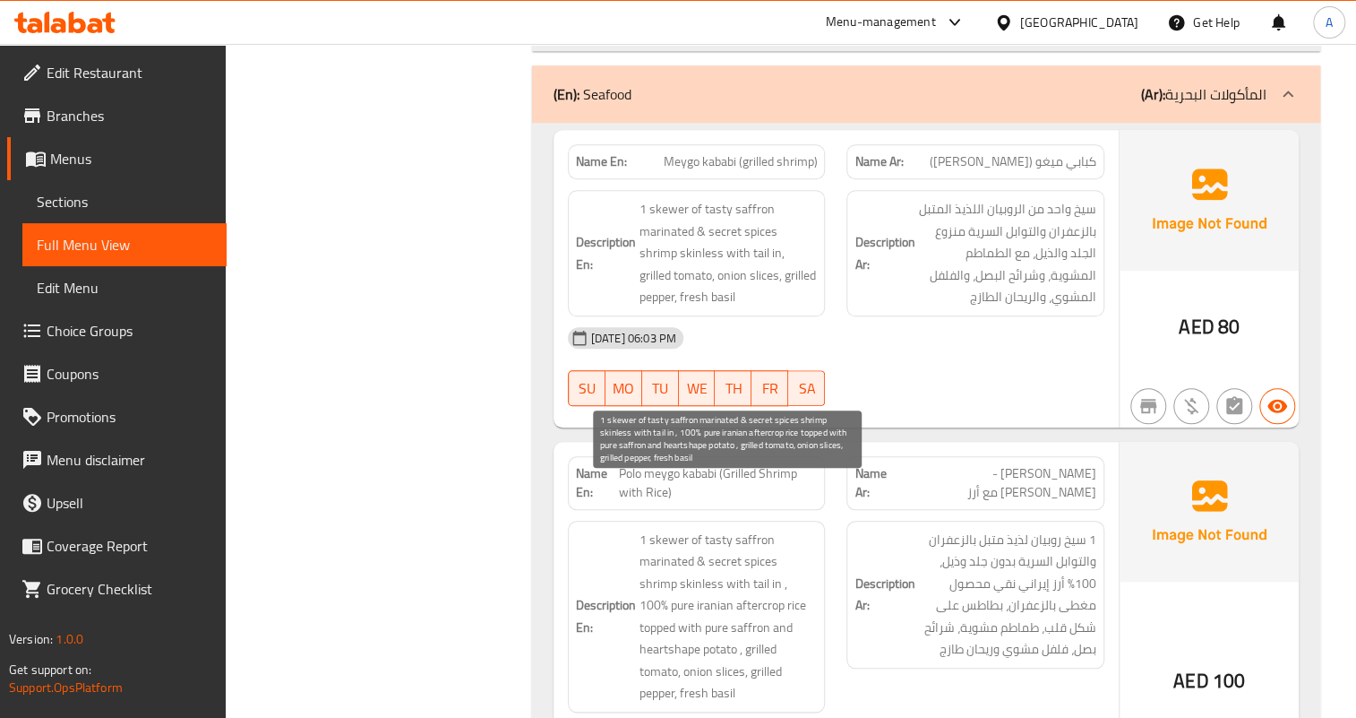
click at [703, 560] on span "1 skewer of tasty saffron marinated & secret spices shrimp skinless with tail i…" at bounding box center [729, 617] width 178 height 176
copy span "aftercrop"
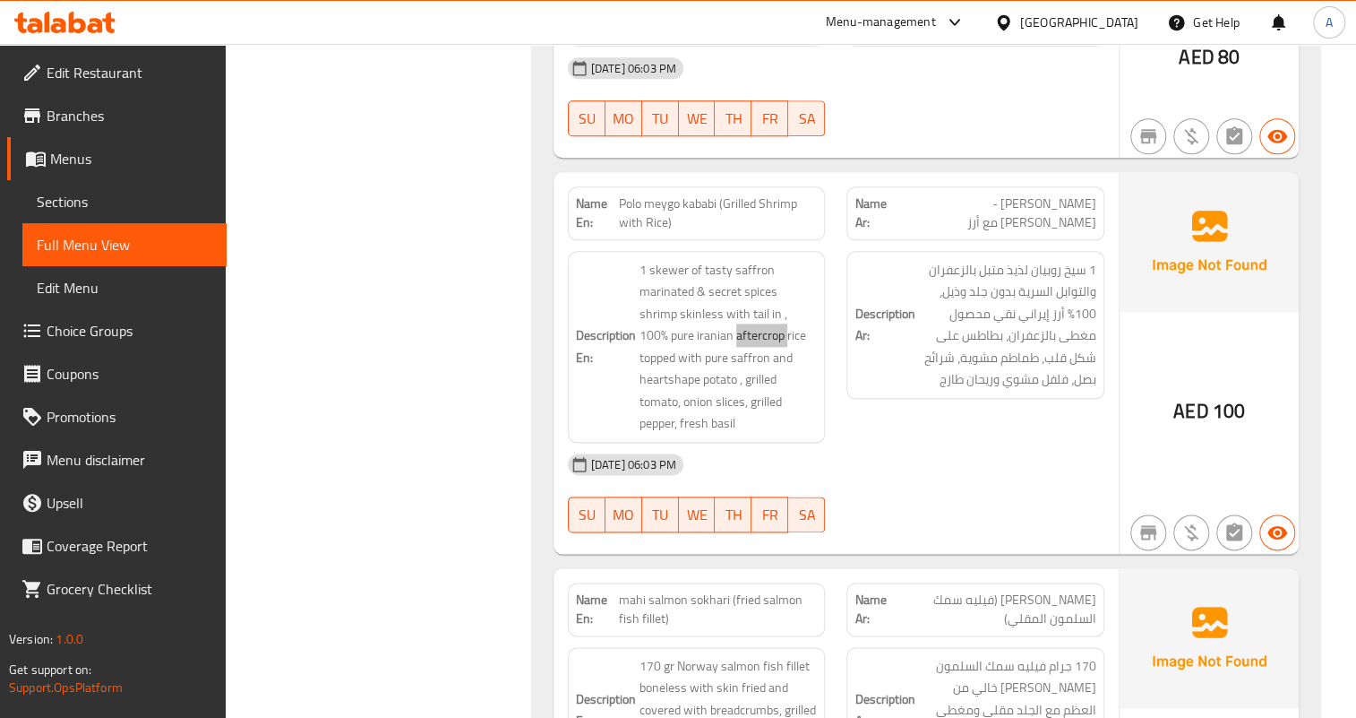
scroll to position [4823, 0]
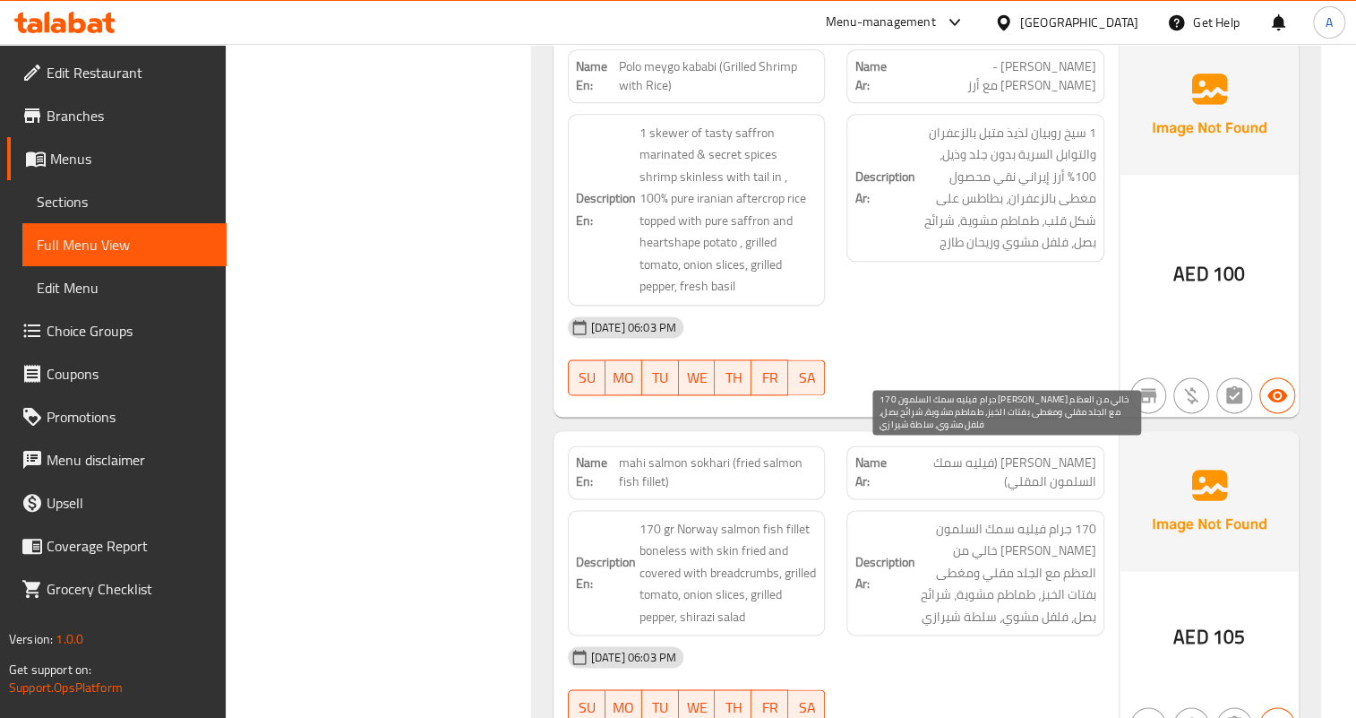
click at [982, 518] on span "170 جرام فيليه سمك السلمون النرويجي خالي من العظم مع الجلد مقلي ومغطى بفتات الخ…" at bounding box center [1007, 573] width 178 height 110
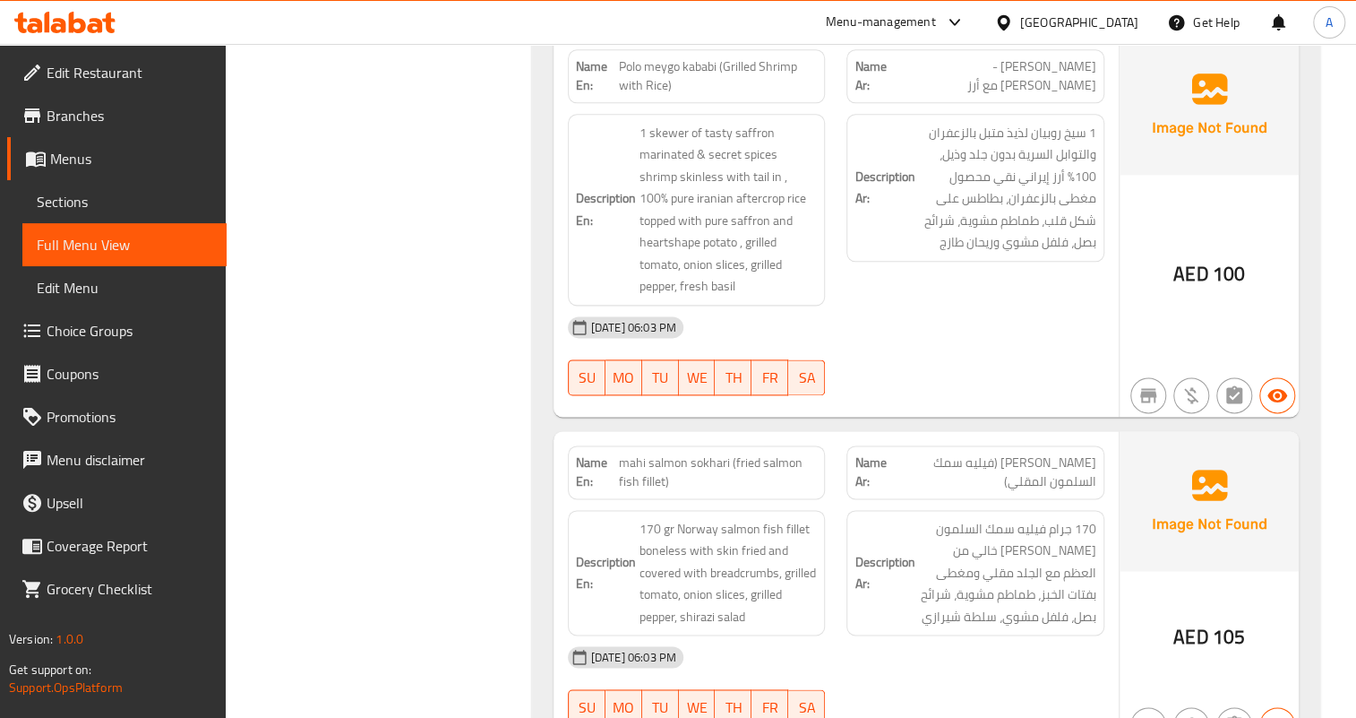
click at [978, 635] on div "16-09-2025 06:03 PM" at bounding box center [836, 656] width 558 height 43
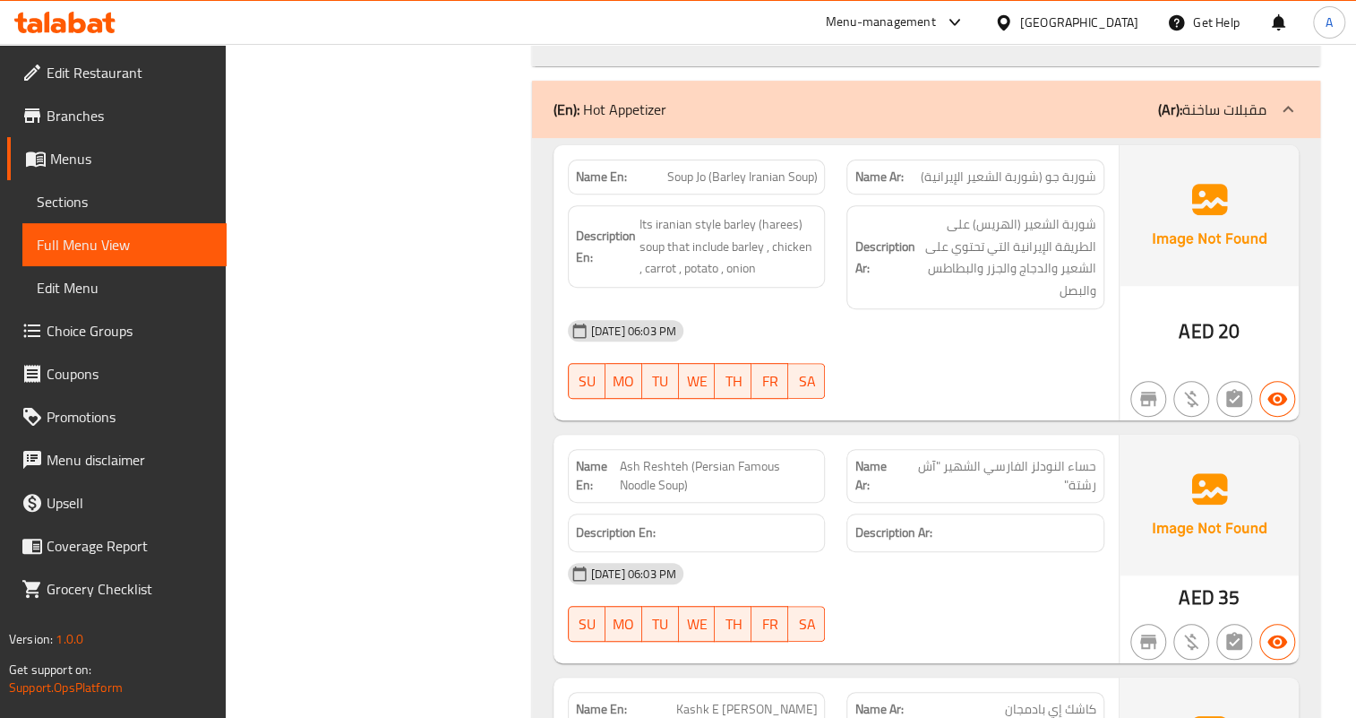
scroll to position [7755, 0]
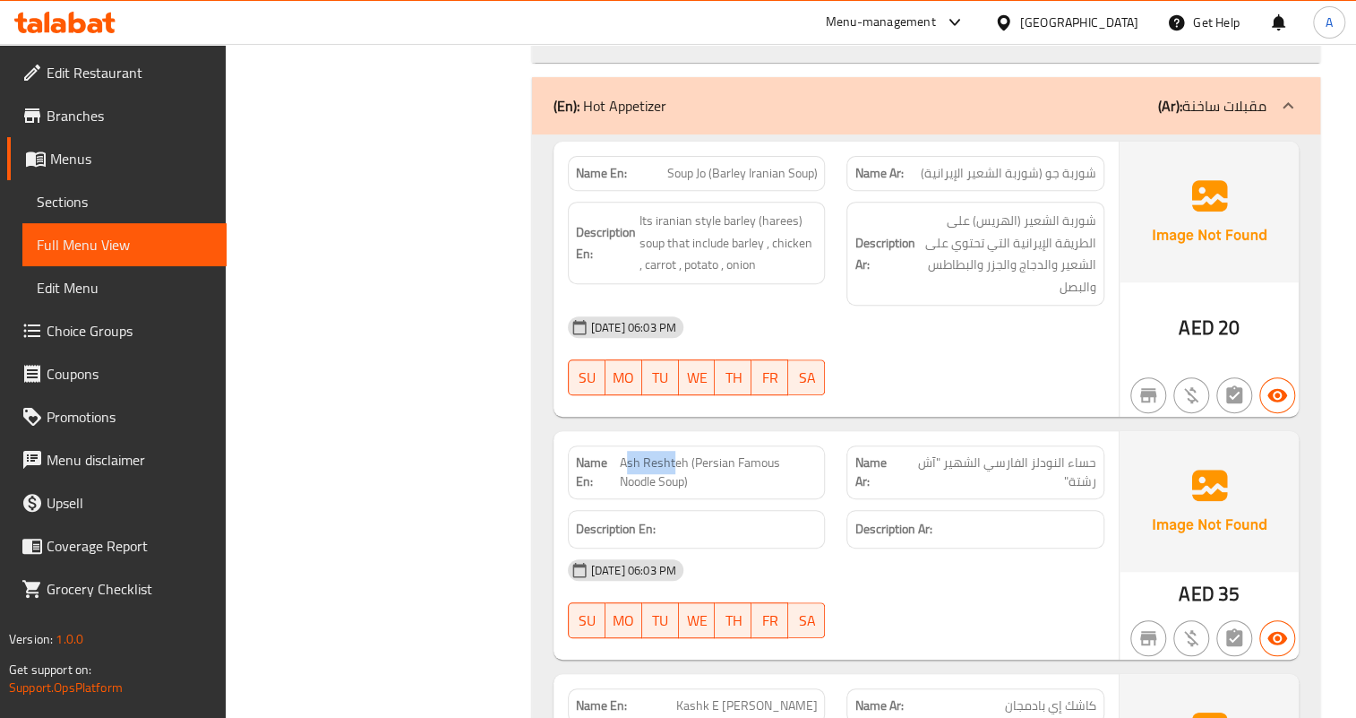
drag, startPoint x: 623, startPoint y: 322, endPoint x: 674, endPoint y: 323, distance: 51.1
click at [674, 453] on span "Ash Reshteh (Persian Famous Noodle Soup)" at bounding box center [719, 472] width 198 height 38
click at [637, 453] on span "Ash Reshteh (Persian Famous Noodle Soup)" at bounding box center [719, 472] width 198 height 38
drag, startPoint x: 620, startPoint y: 323, endPoint x: 687, endPoint y: 336, distance: 68.5
click at [684, 453] on span "Ash Reshteh (Persian Famous Noodle Soup)" at bounding box center [719, 472] width 198 height 38
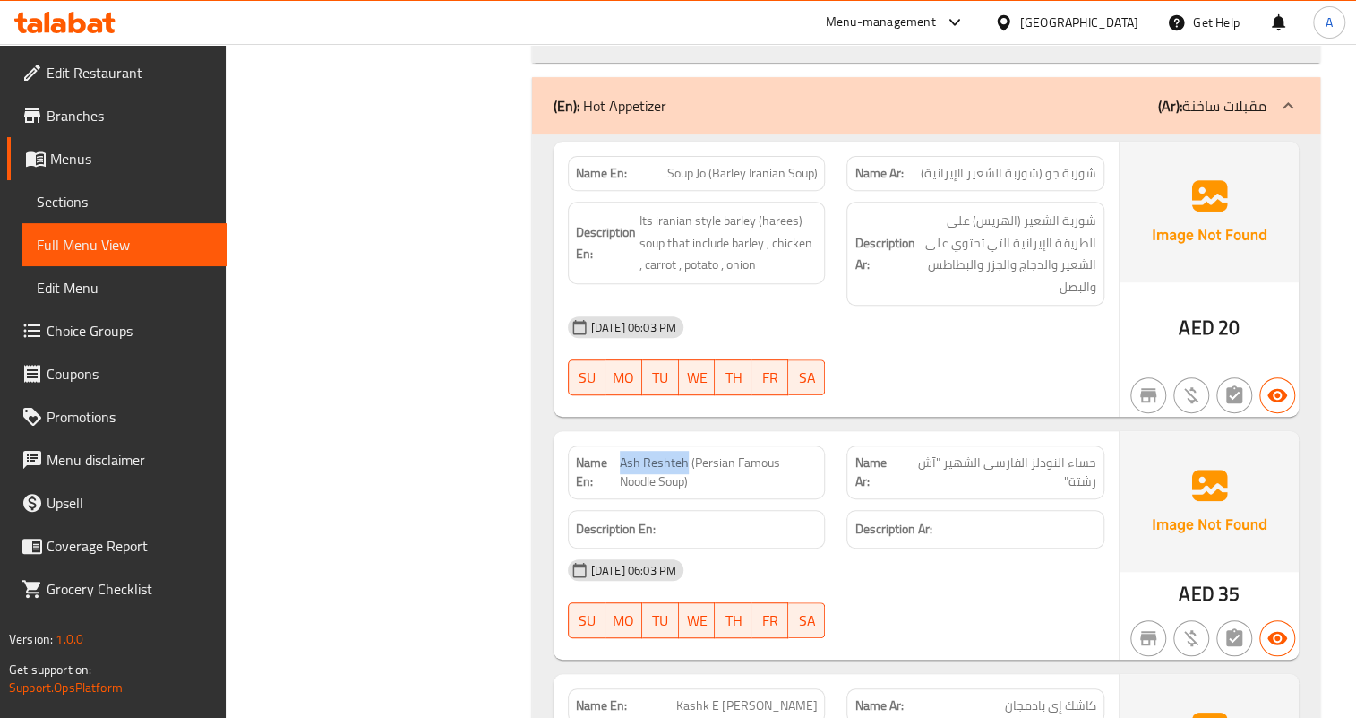
copy span "Ash Reshteh"
click at [951, 548] on div "16-09-2025 06:03 PM SU MO TU WE TH FR SA" at bounding box center [836, 598] width 558 height 100
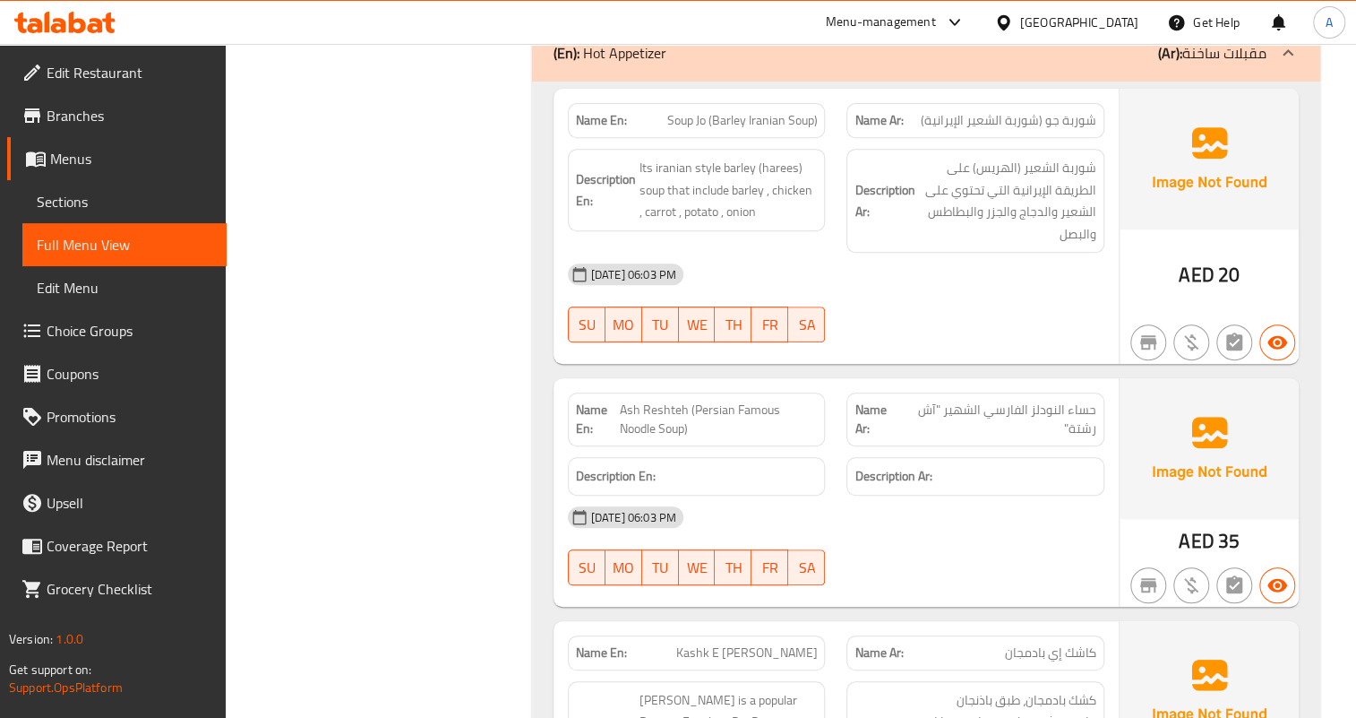
scroll to position [7836, 0]
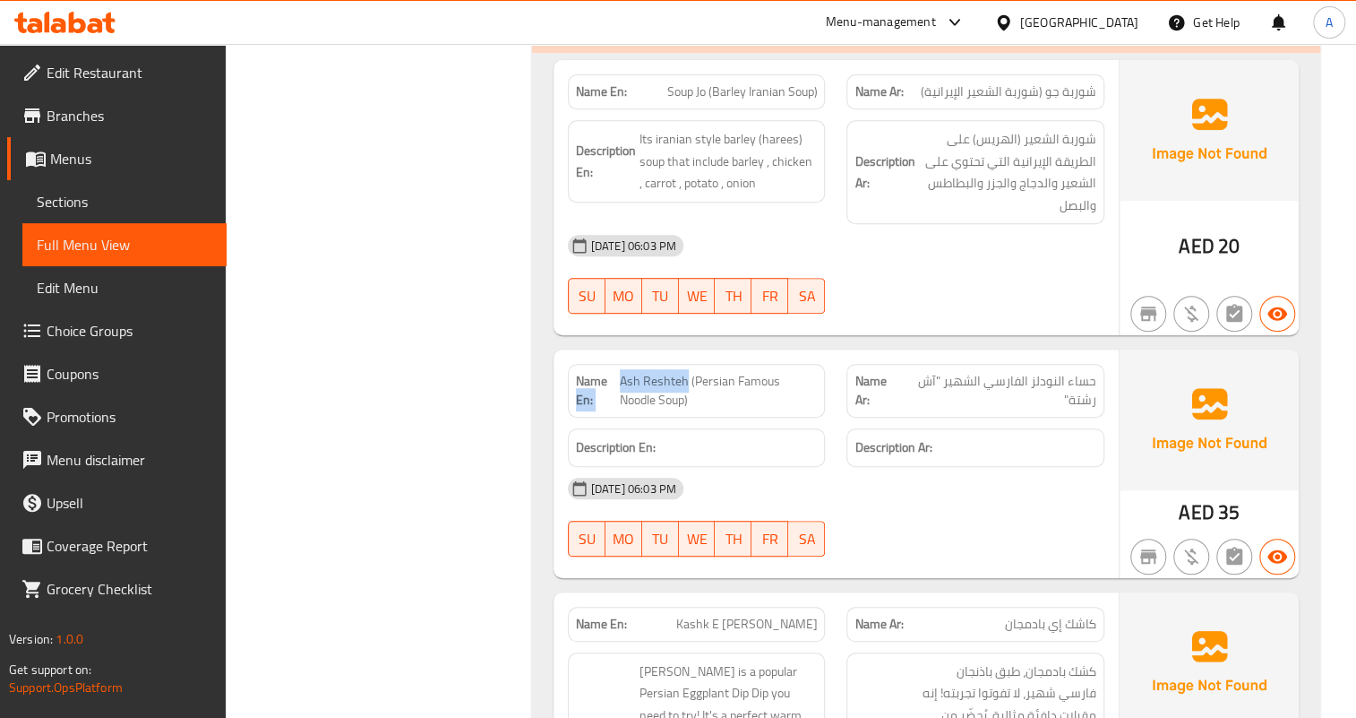
drag, startPoint x: 617, startPoint y: 244, endPoint x: 683, endPoint y: 247, distance: 65.5
click at [683, 372] on p "Name En: Ash Reshteh (Persian Famous Noodle Soup)" at bounding box center [697, 391] width 242 height 38
click at [627, 372] on span "Ash Reshteh (Persian Famous Noodle Soup)" at bounding box center [719, 391] width 198 height 38
drag, startPoint x: 621, startPoint y: 242, endPoint x: 685, endPoint y: 244, distance: 64.5
click at [685, 372] on span "Ash Reshteh (Persian Famous Noodle Soup)" at bounding box center [719, 391] width 198 height 38
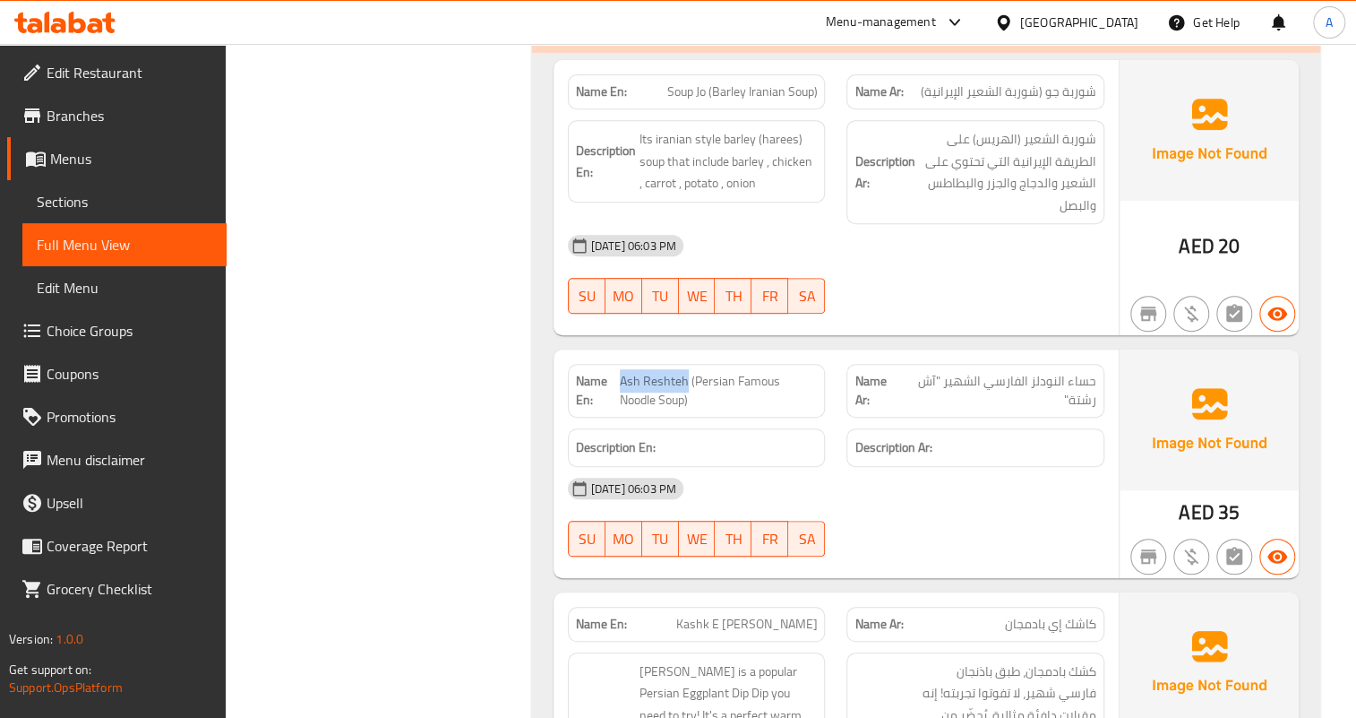
copy span "Ash Reshteh"
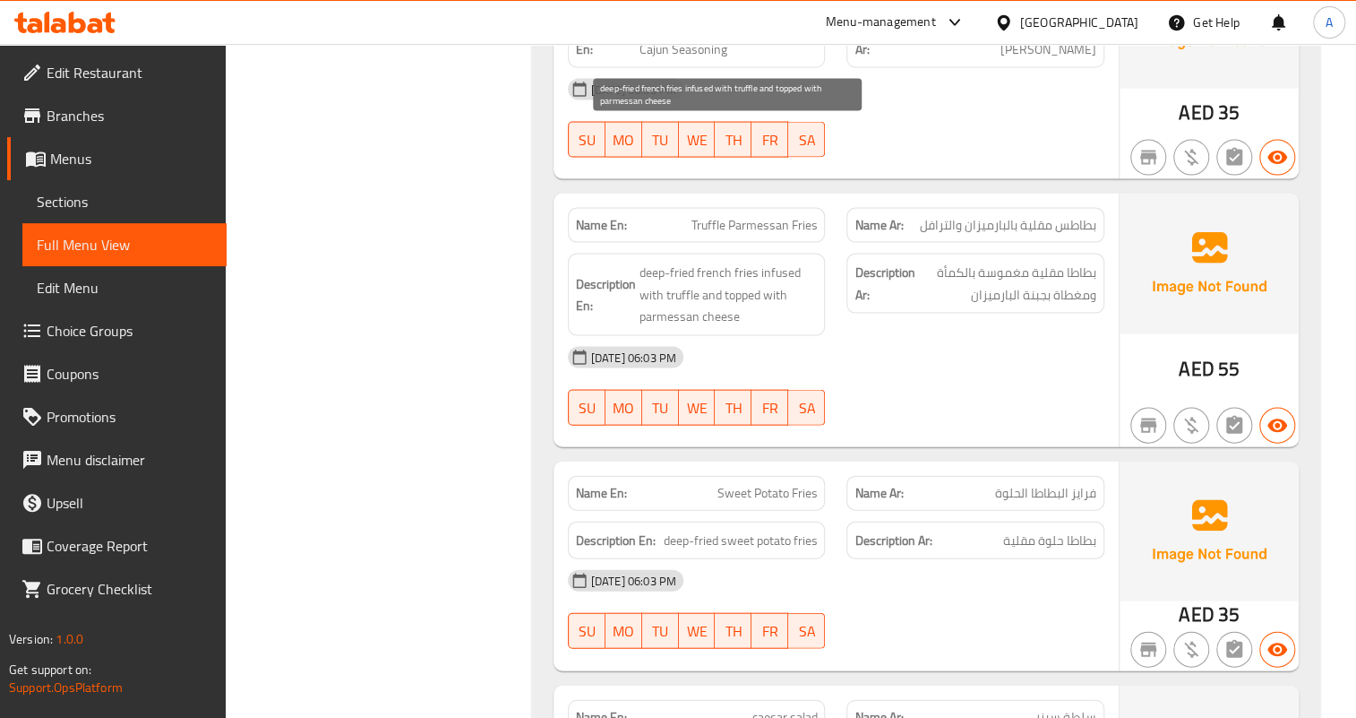
scroll to position [9383, 0]
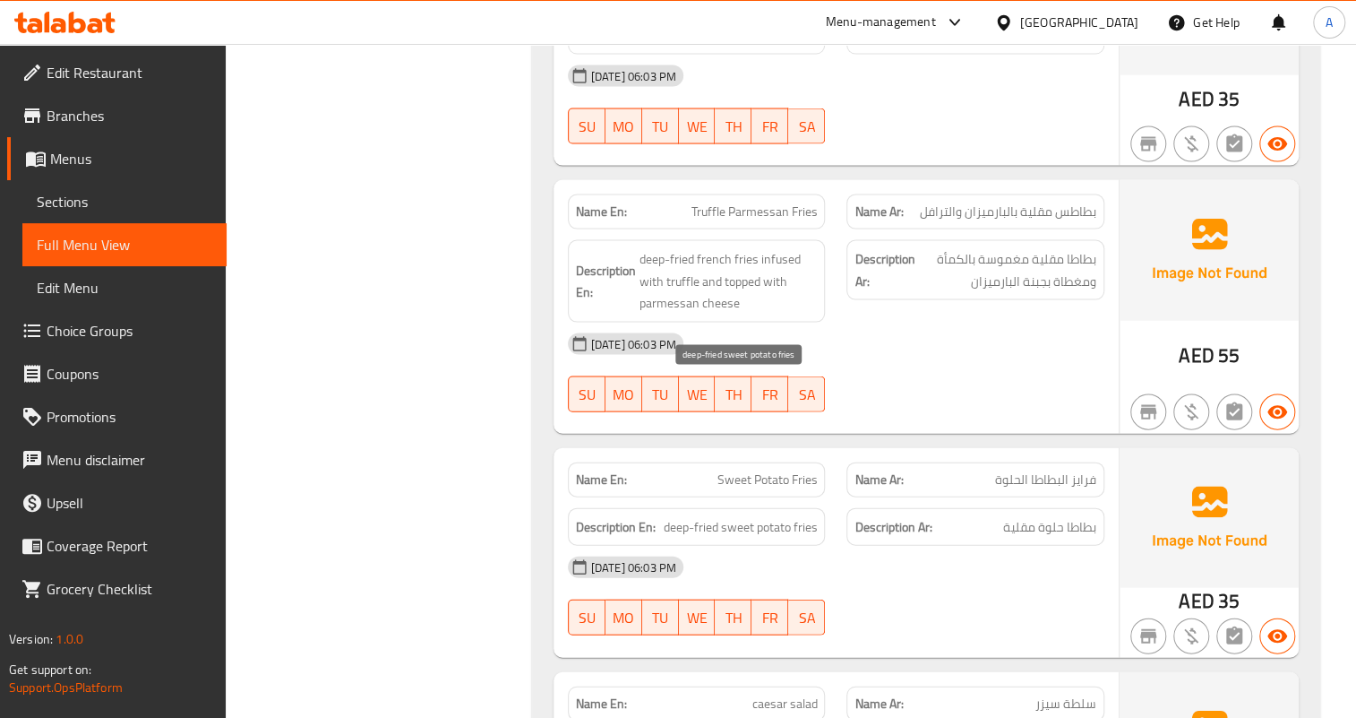
click at [714, 516] on span "deep-fried sweet potato fries" at bounding box center [740, 527] width 154 height 22
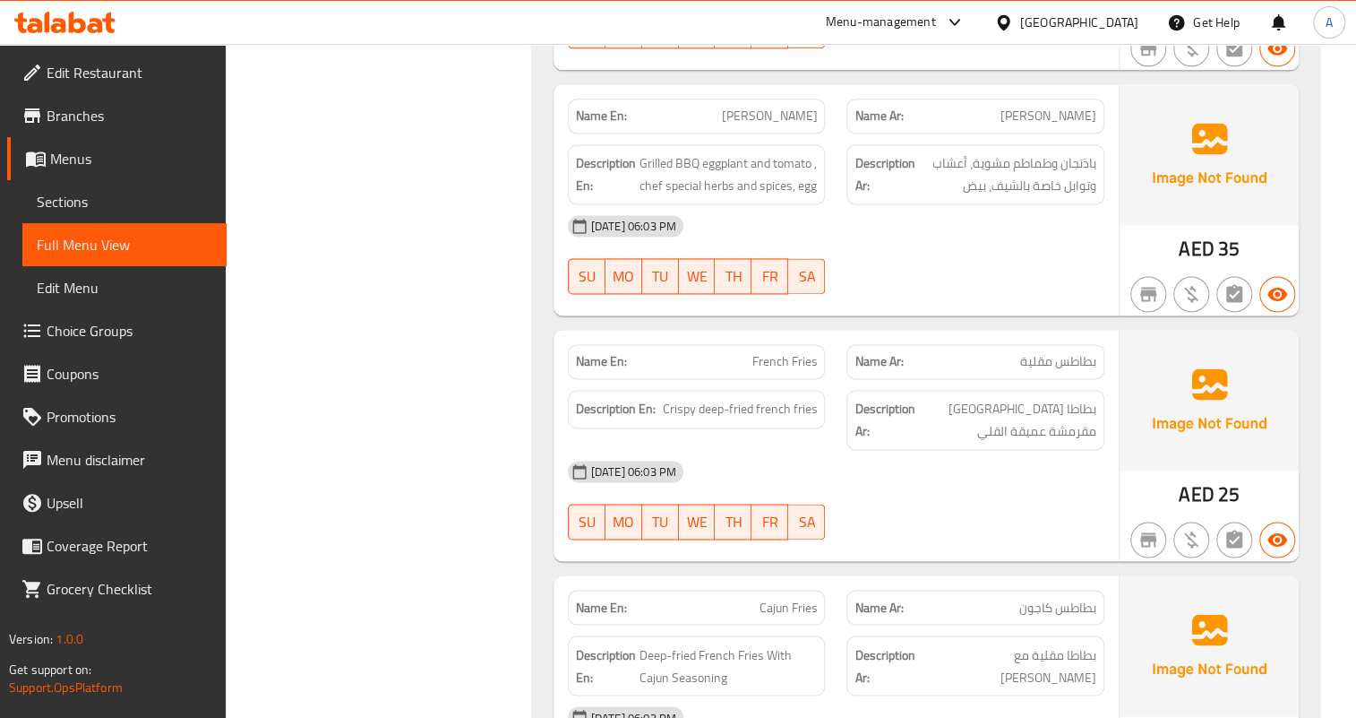
scroll to position [8732, 0]
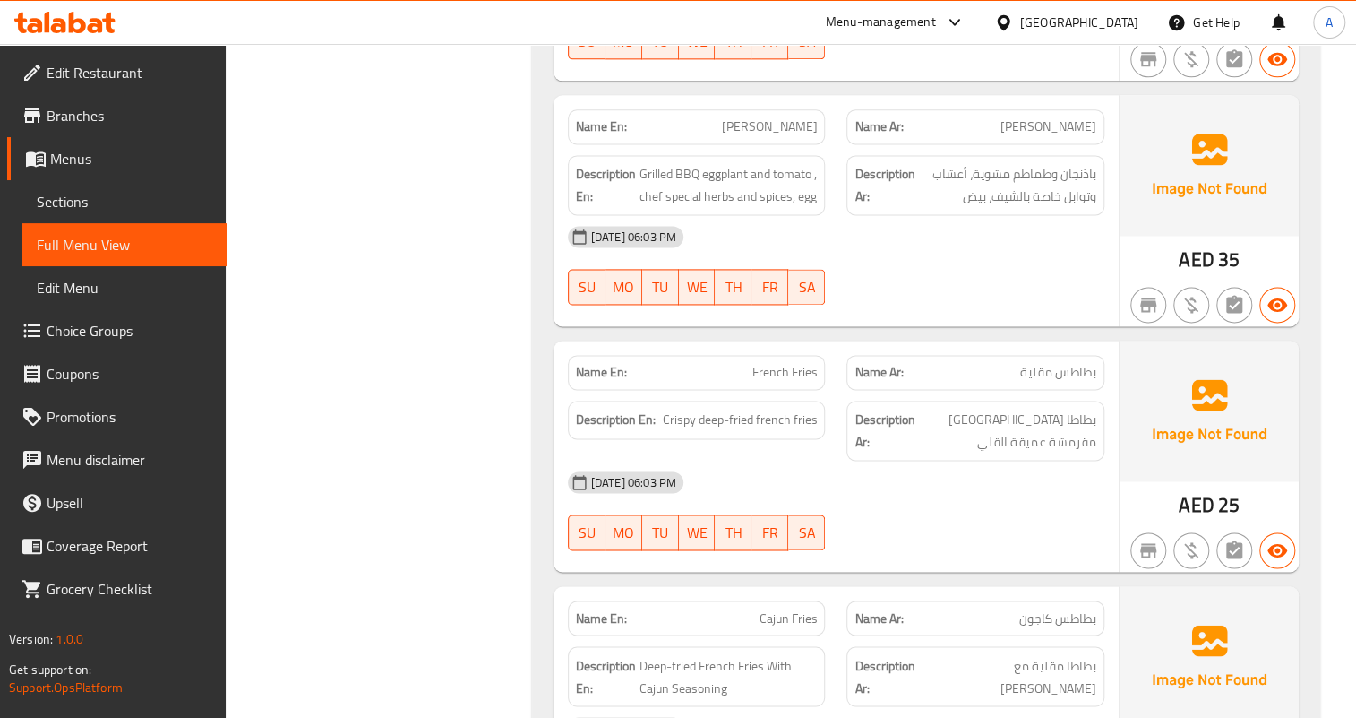
click at [993, 400] on div "Description Ar: بطاطا مقلية مقرمشة عميقة القلي" at bounding box center [976, 430] width 258 height 60
click at [1010, 409] on span "بطاطا مقلية مقرمشة عميقة القلي" at bounding box center [1007, 431] width 178 height 44
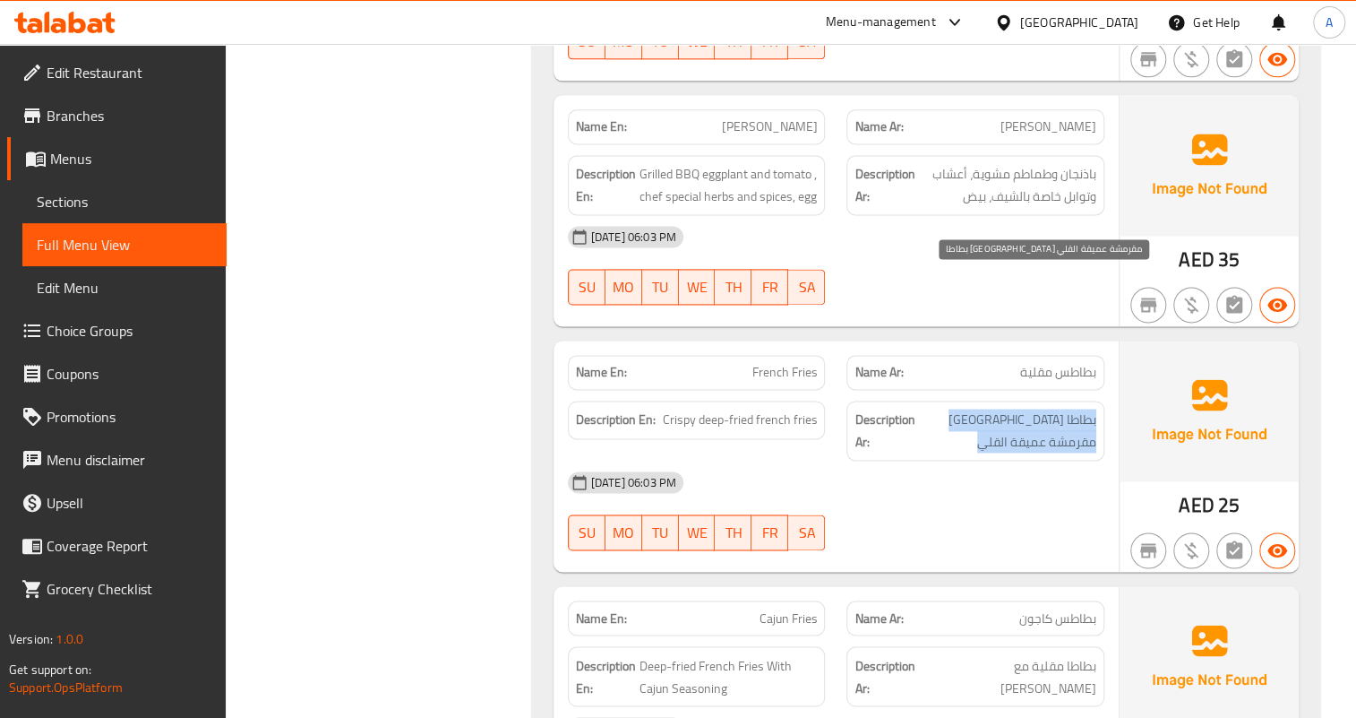
click at [1010, 409] on span "بطاطا مقلية مقرمشة عميقة القلي" at bounding box center [1007, 431] width 178 height 44
copy div "بطاطا مقلية مقرمشة عميقة القلي"
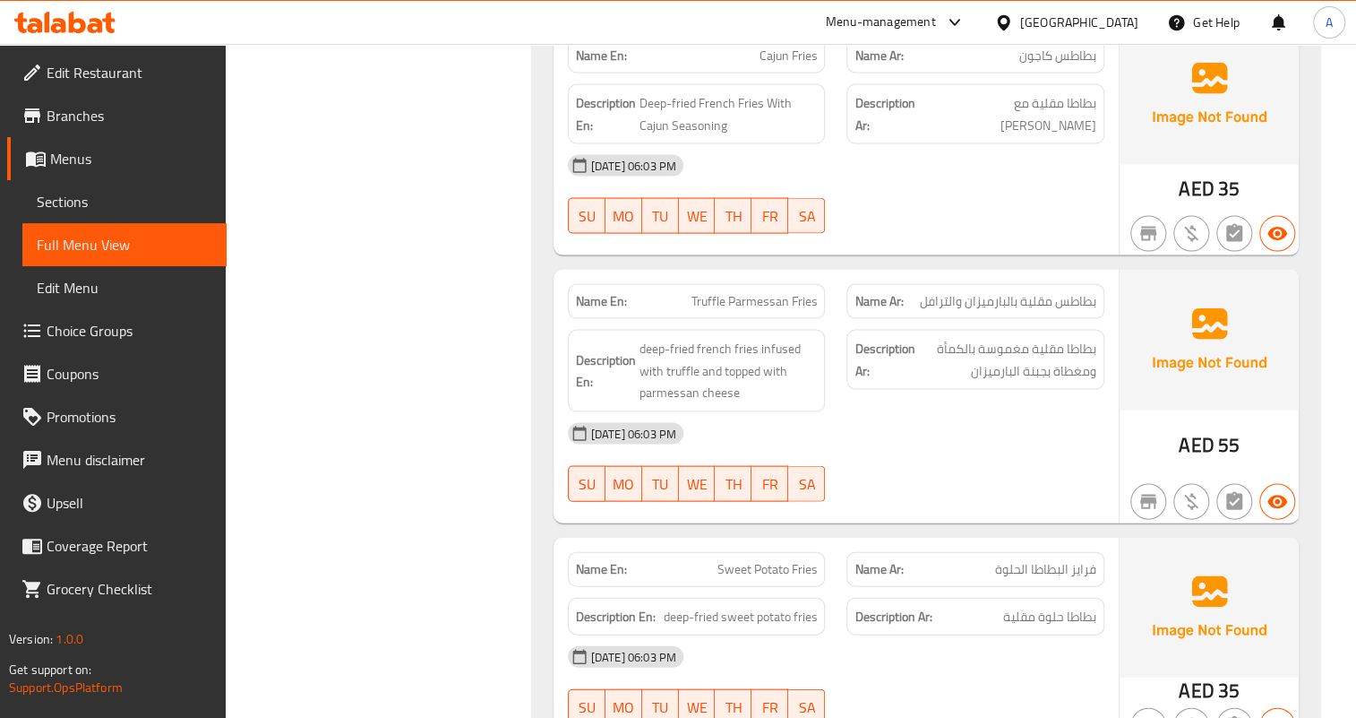
scroll to position [9302, 0]
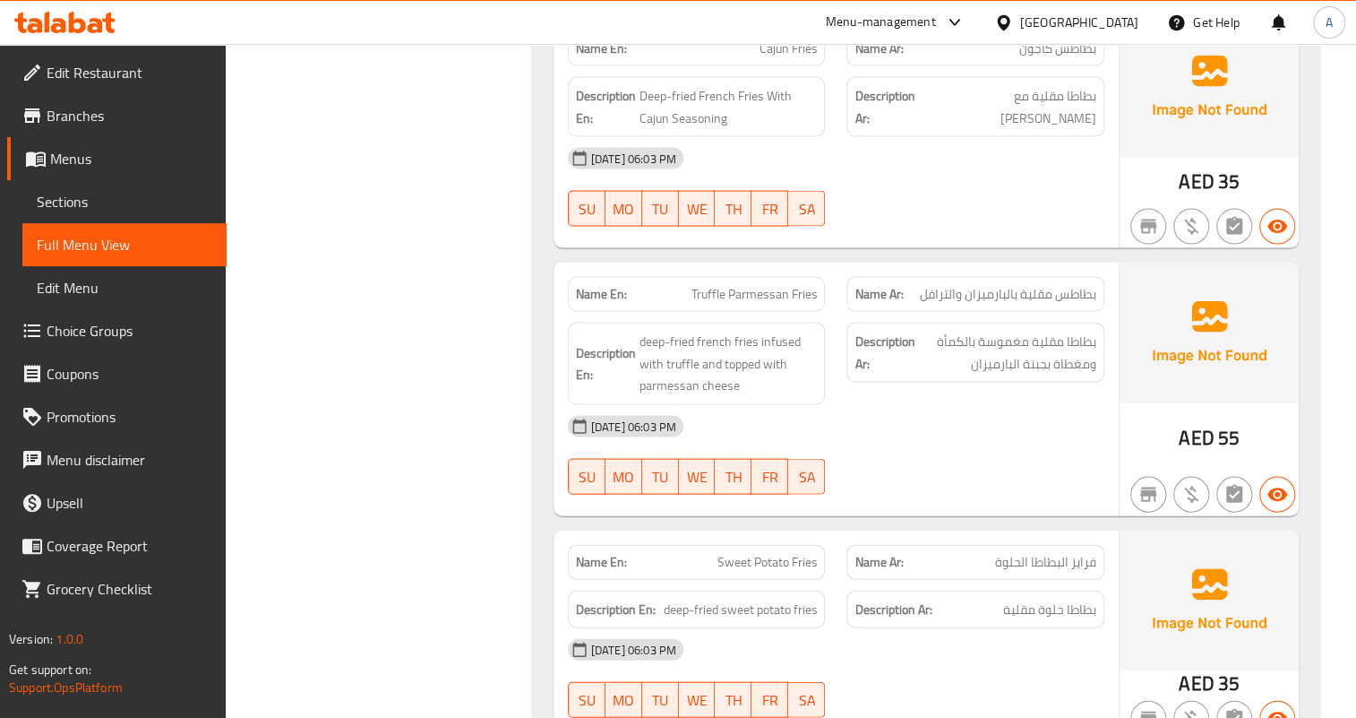
click at [905, 627] on div "16-09-2025 06:03 PM SU MO TU WE TH FR SA" at bounding box center [836, 677] width 558 height 100
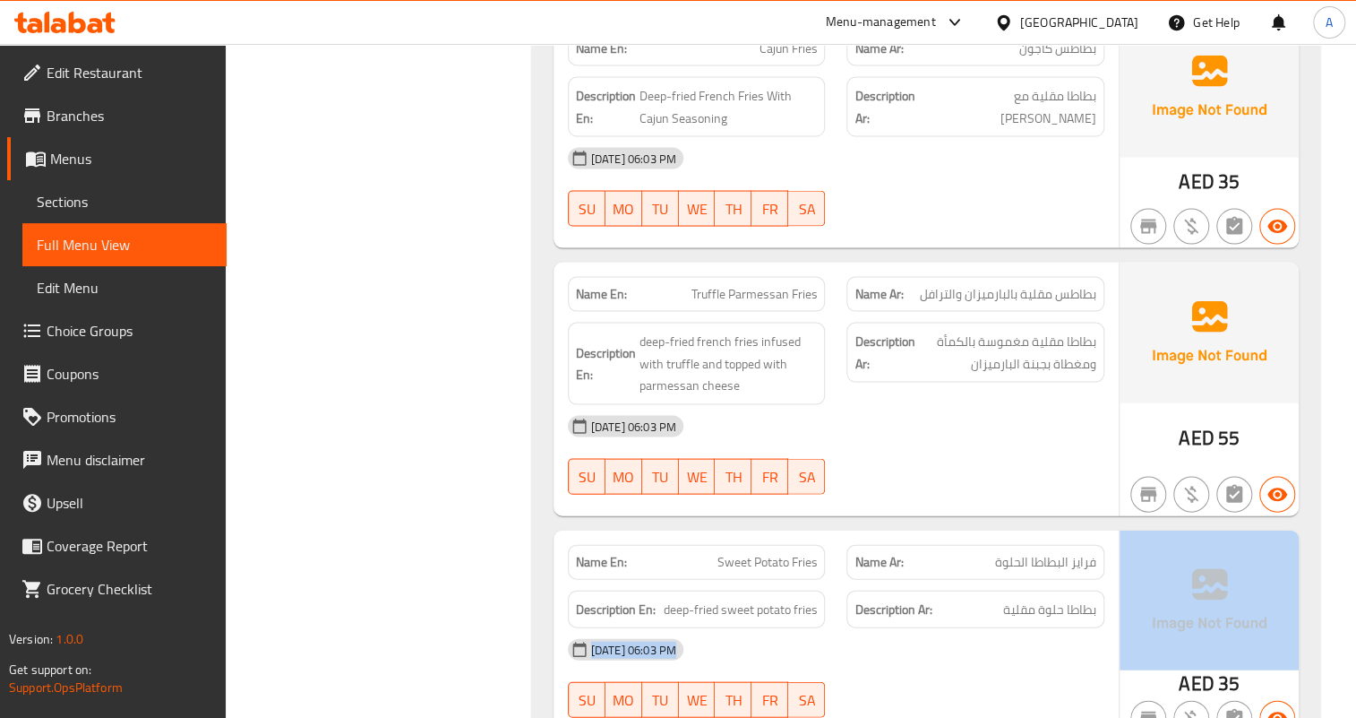
drag, startPoint x: 1002, startPoint y: 468, endPoint x: 1129, endPoint y: 470, distance: 126.3
click at [1129, 529] on div "Name En: Sweet Potato Fries Name Ar: فرايز البطاطا الحلوة Description En: deep-…" at bounding box center [926, 634] width 745 height 210
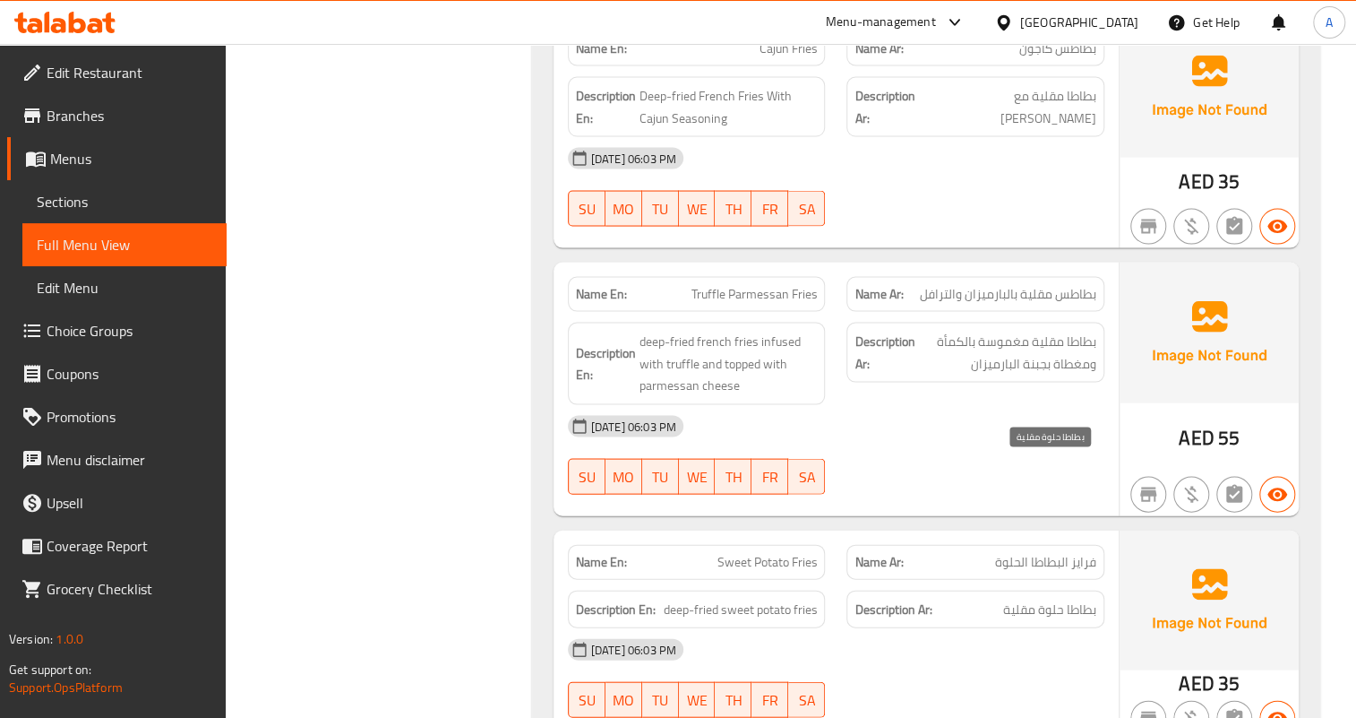
click at [1050, 598] on span "بطاطا حلوة مقلية" at bounding box center [1049, 609] width 93 height 22
click at [1014, 404] on div "16-09-2025 06:03 PM" at bounding box center [836, 425] width 558 height 43
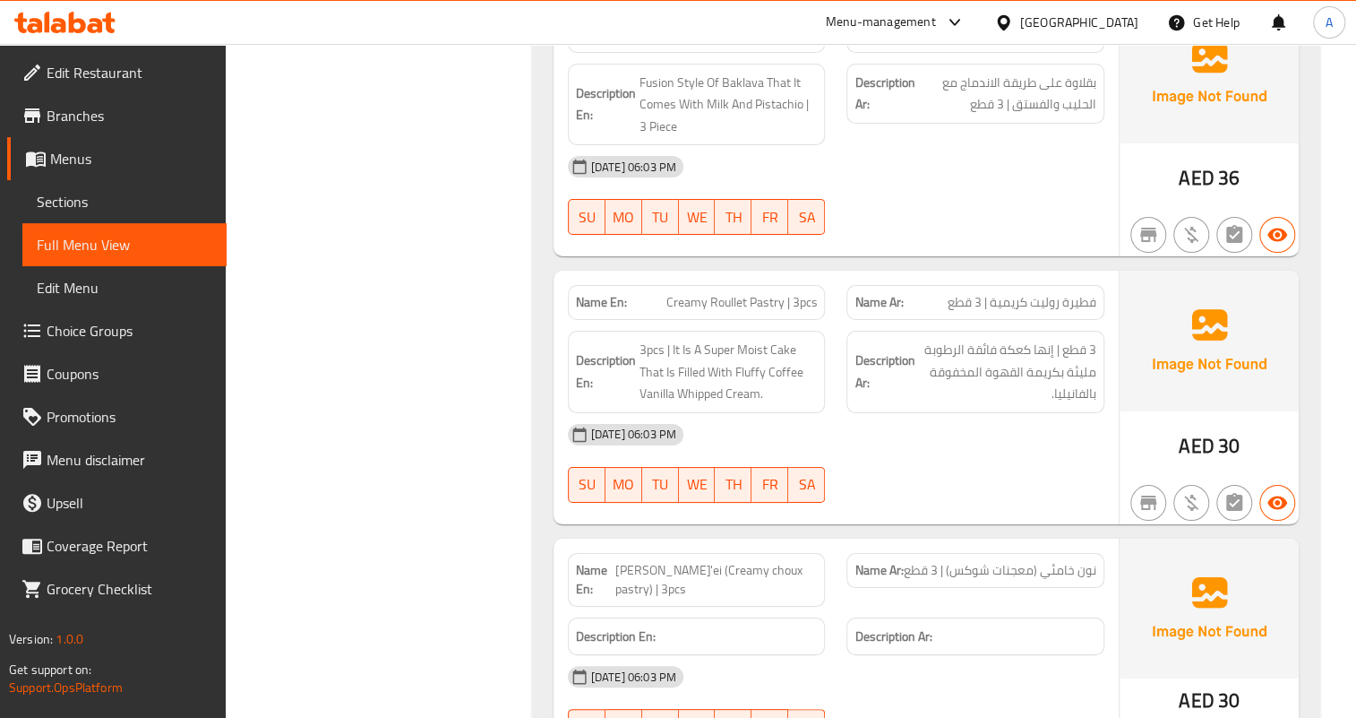
scroll to position [11012, 0]
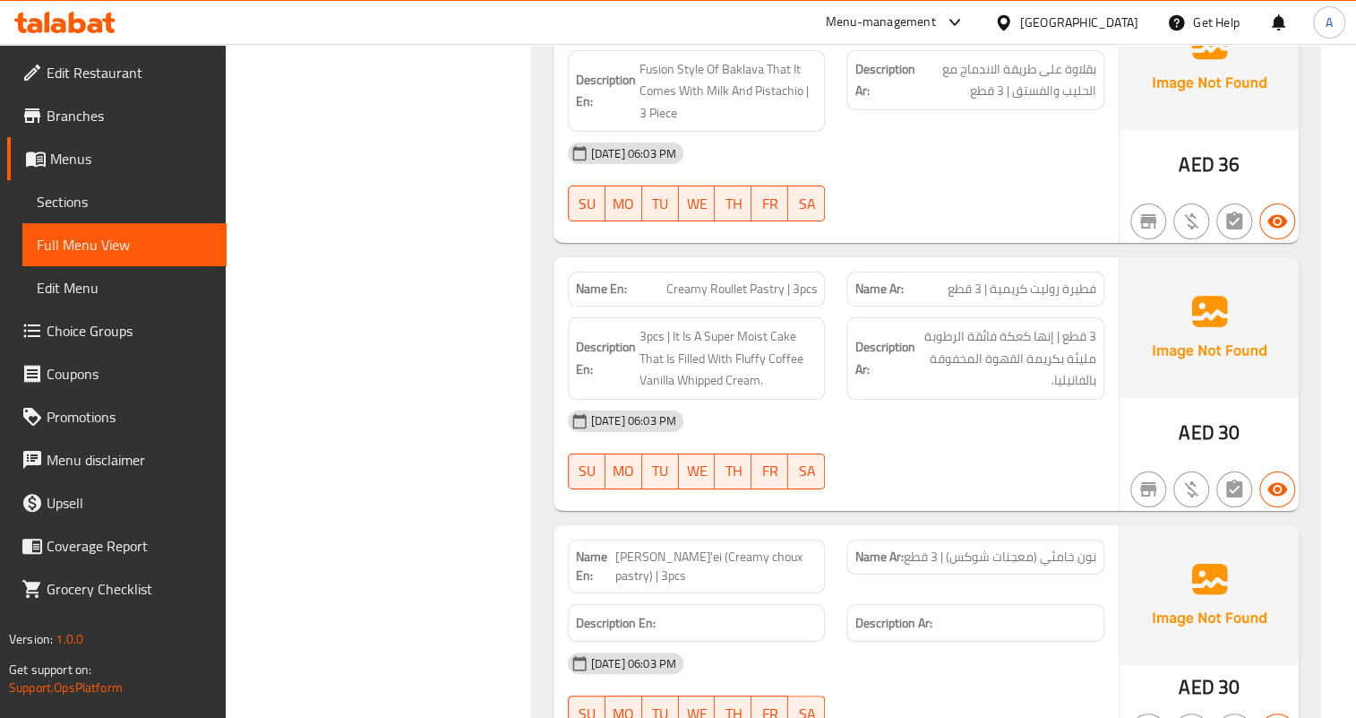
click at [1053, 641] on div "16-09-2025 06:03 PM SU MO TU WE TH FR SA" at bounding box center [836, 691] width 558 height 100
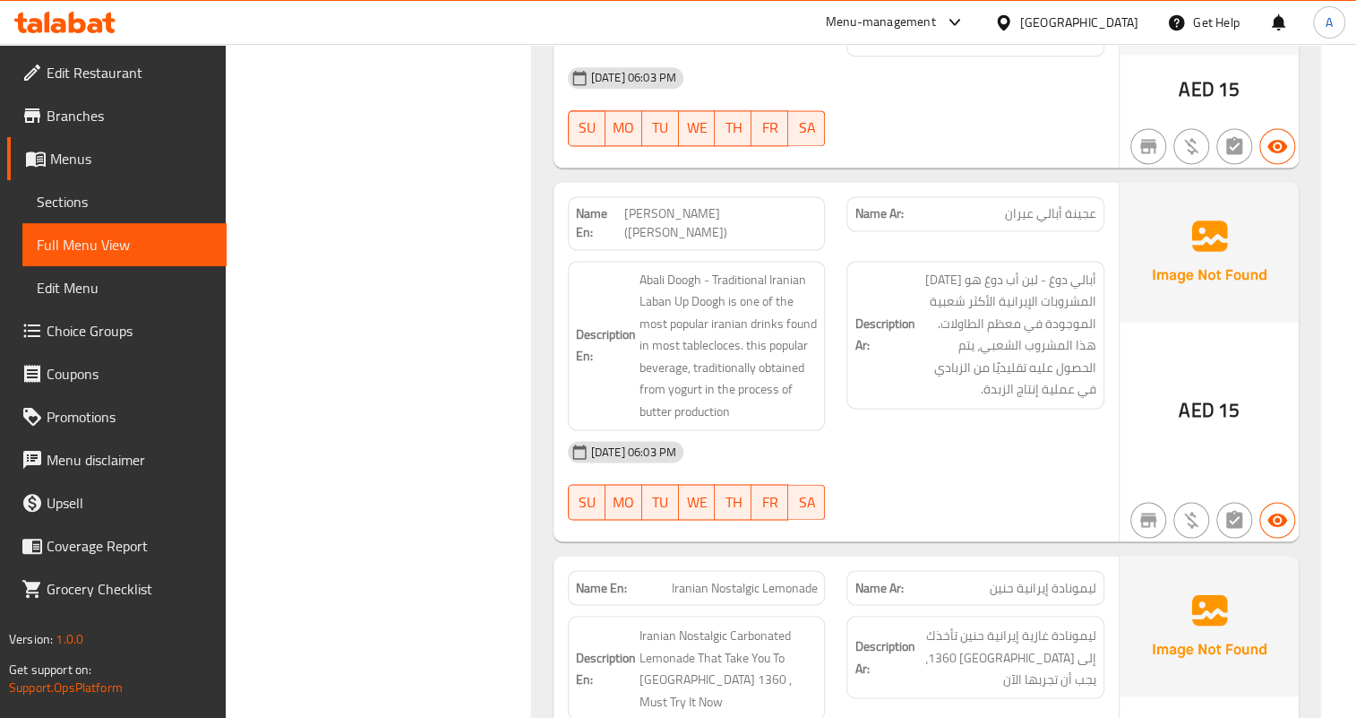
scroll to position [12479, 0]
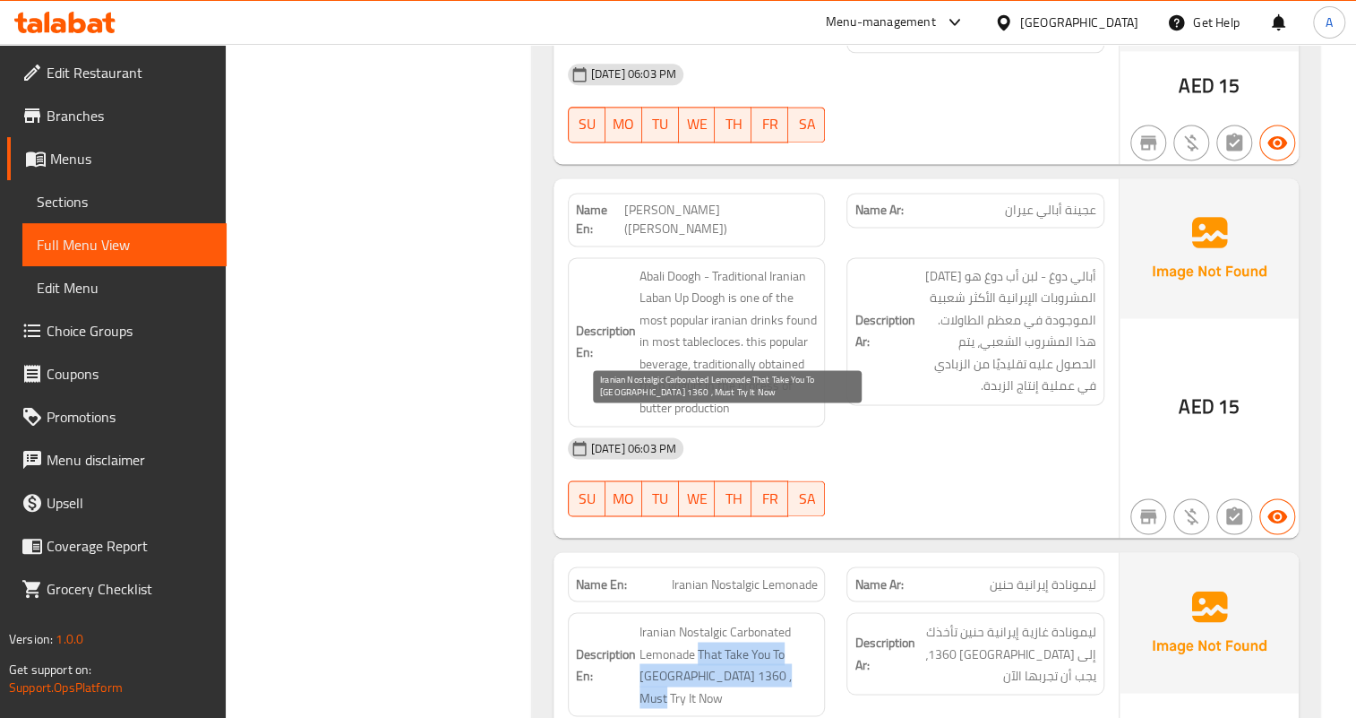
drag, startPoint x: 698, startPoint y: 445, endPoint x: 805, endPoint y: 476, distance: 111.7
click at [805, 620] on span "Iranian Nostalgic Carbonated Lemonade That Take You To Tehran 1360 , Must Try I…" at bounding box center [729, 664] width 178 height 88
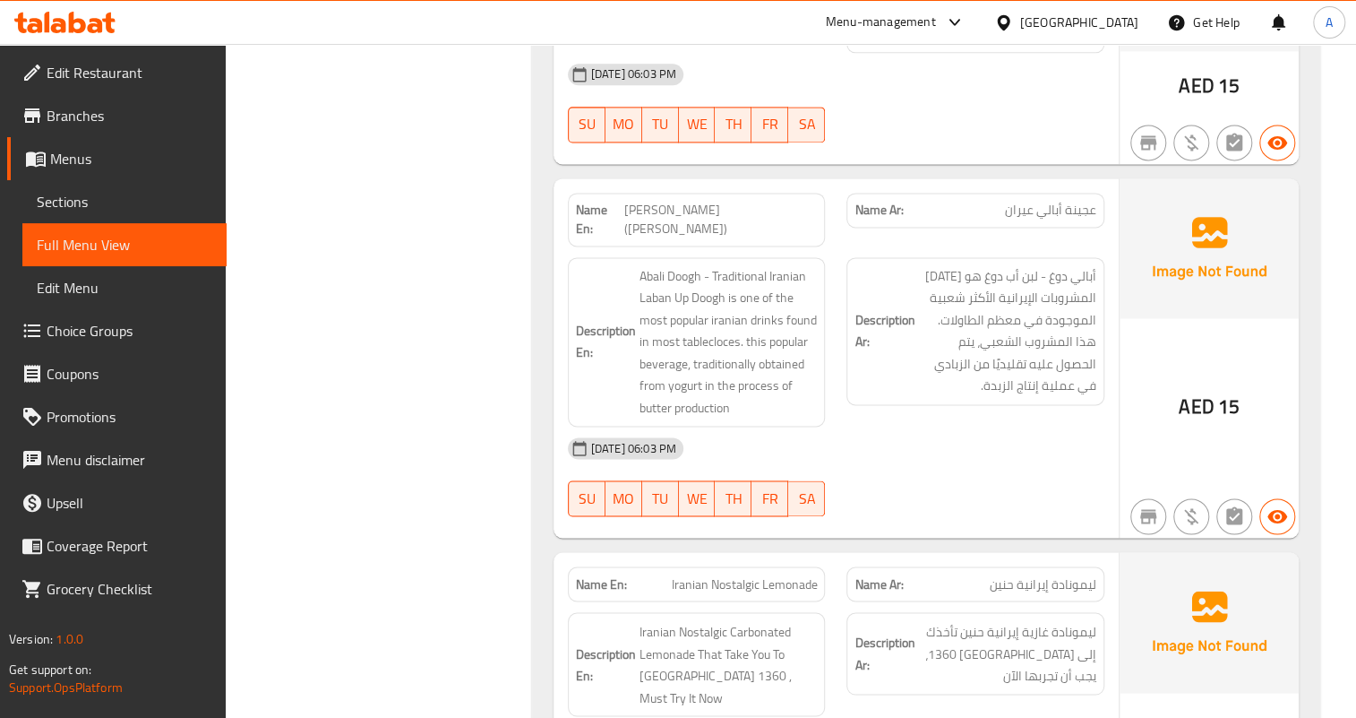
click at [913, 426] on div "16-09-2025 06:03 PM SU MO TU WE TH FR SA" at bounding box center [836, 476] width 558 height 100
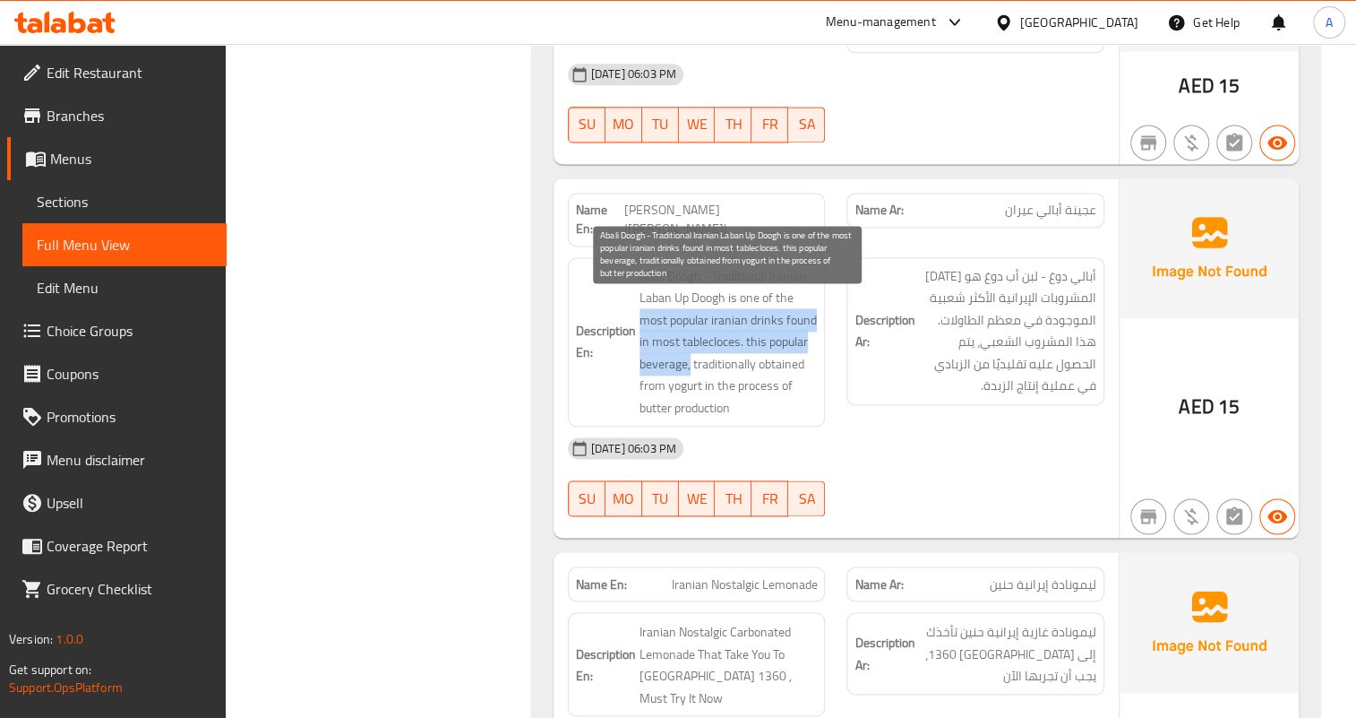
drag, startPoint x: 639, startPoint y: 112, endPoint x: 690, endPoint y: 154, distance: 66.2
click at [690, 265] on span "Abali Doogh - Traditional Iranian Laban Up Doogh is one of the most popular ira…" at bounding box center [729, 342] width 178 height 154
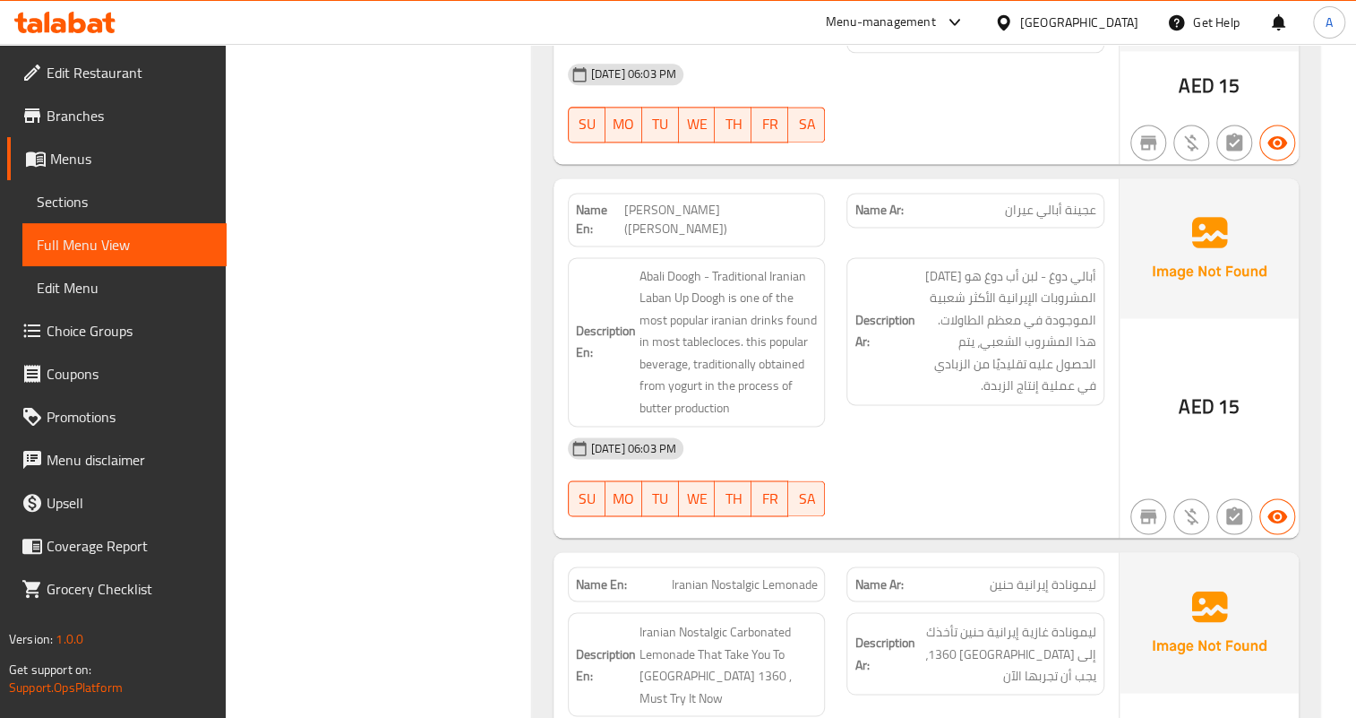
click at [1094, 589] on div "Name En: Iranian Nostalgic Lemonade Name Ar: ليمونادة إيرانية حنين Description …" at bounding box center [836, 689] width 565 height 275
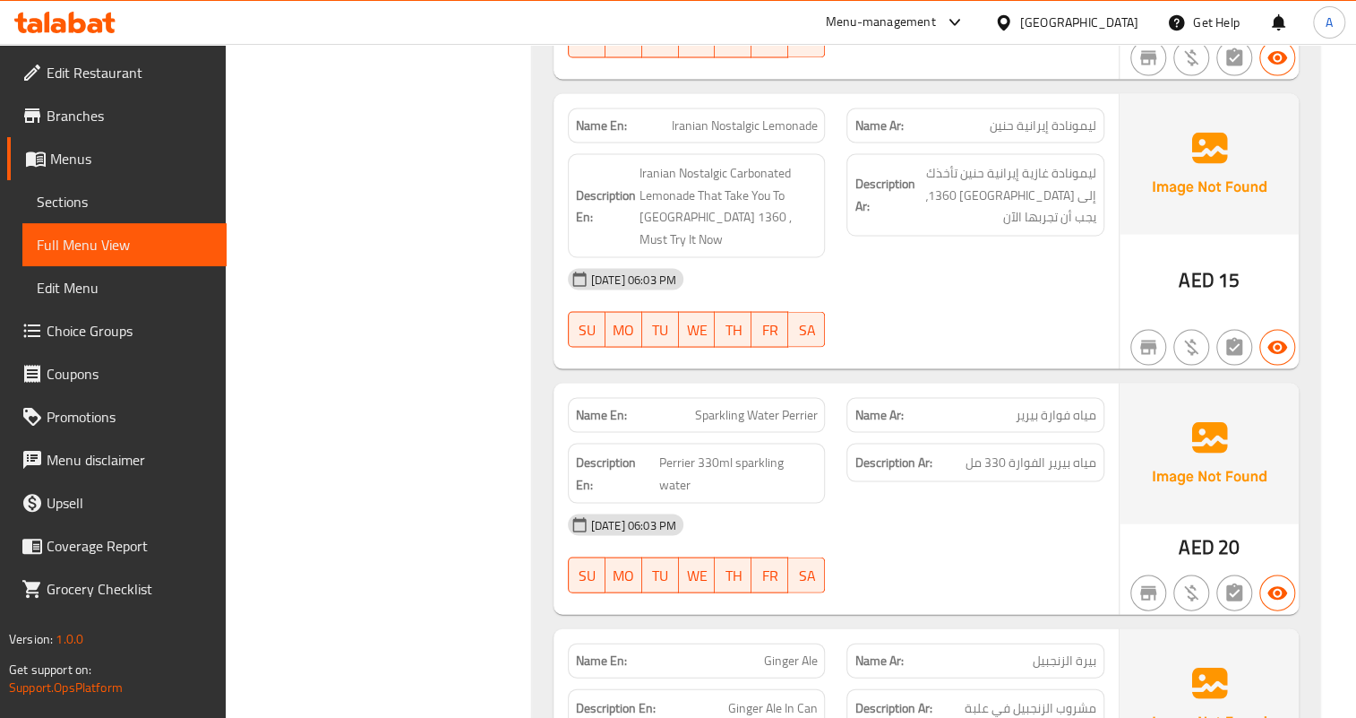
scroll to position [12967, 0]
